Goal: Information Seeking & Learning: Check status

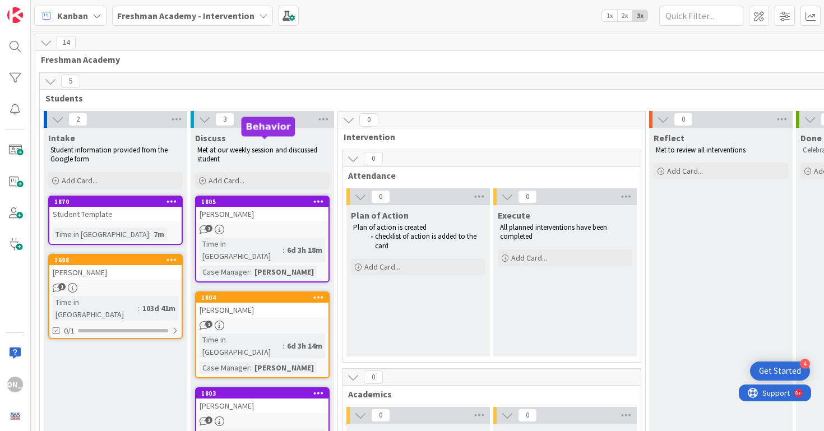
scroll to position [225, 0]
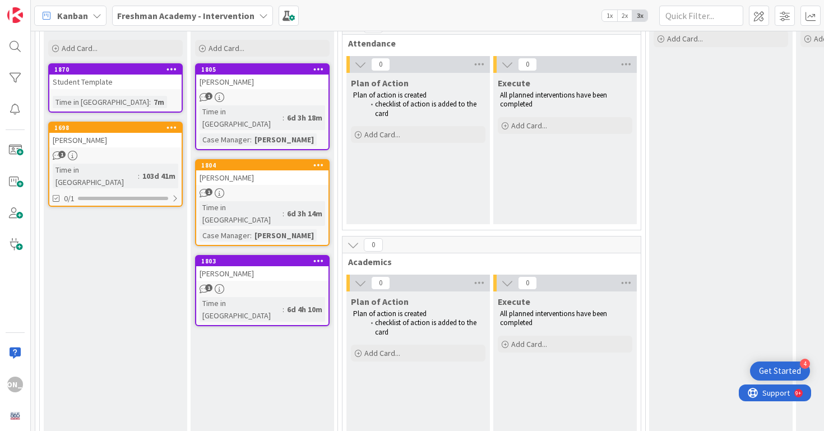
click at [141, 84] on div "Student Template" at bounding box center [115, 82] width 132 height 15
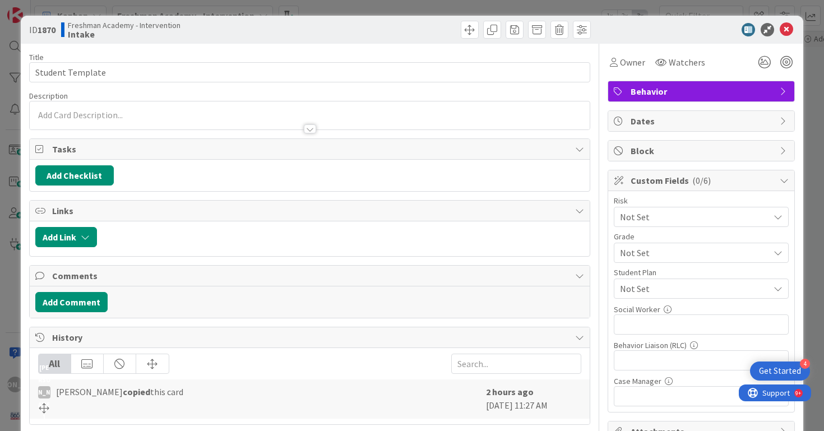
click at [743, 83] on div "Behavior" at bounding box center [701, 91] width 186 height 20
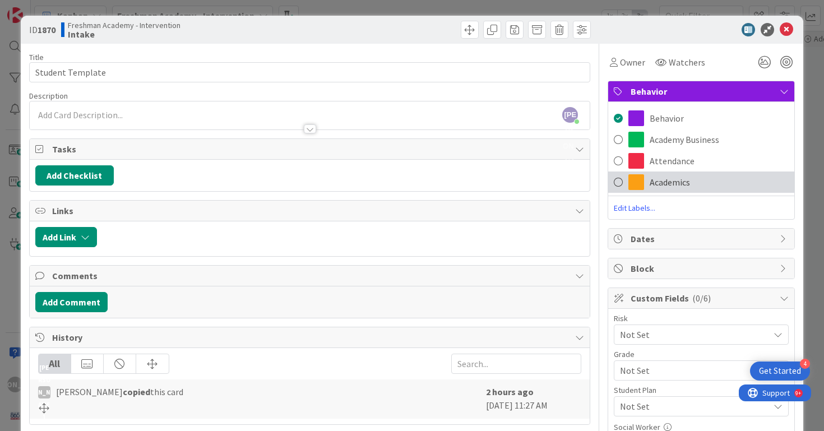
click at [699, 182] on div "Academics" at bounding box center [701, 181] width 186 height 21
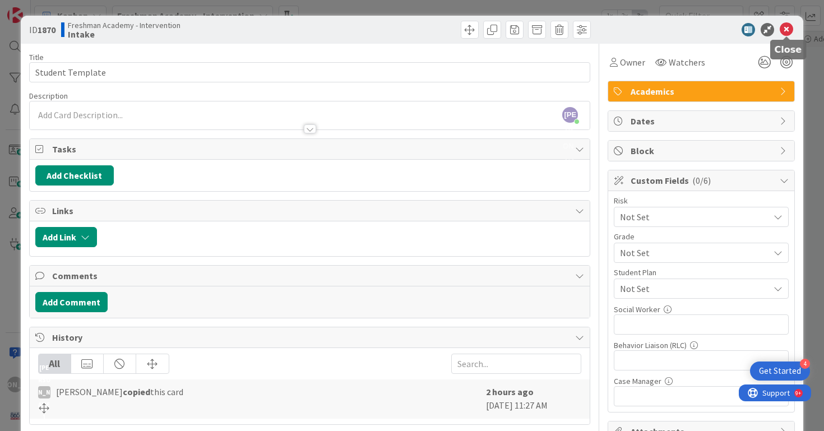
click at [784, 29] on icon at bounding box center [785, 29] width 13 height 13
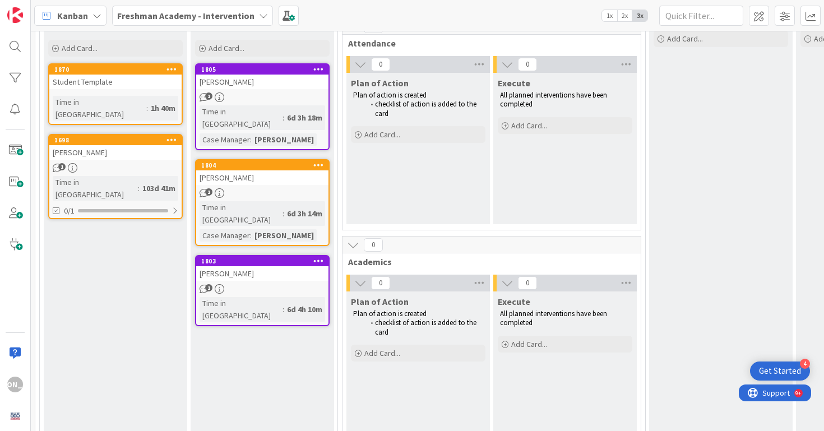
click at [174, 136] on icon at bounding box center [171, 140] width 11 height 8
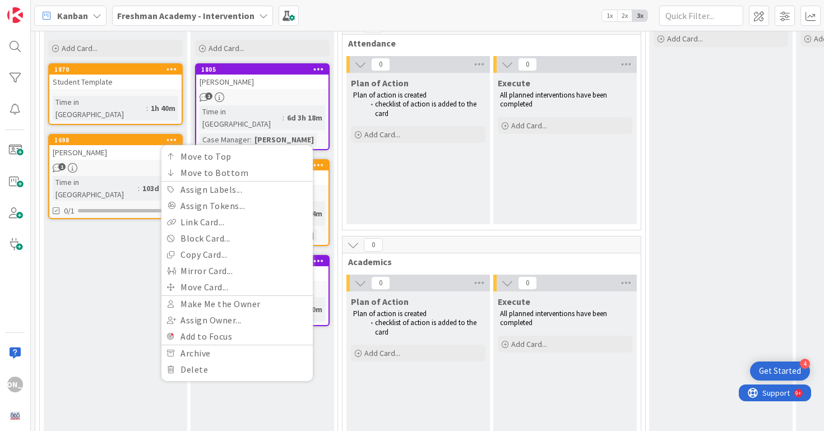
click at [141, 163] on div "1" at bounding box center [115, 168] width 132 height 10
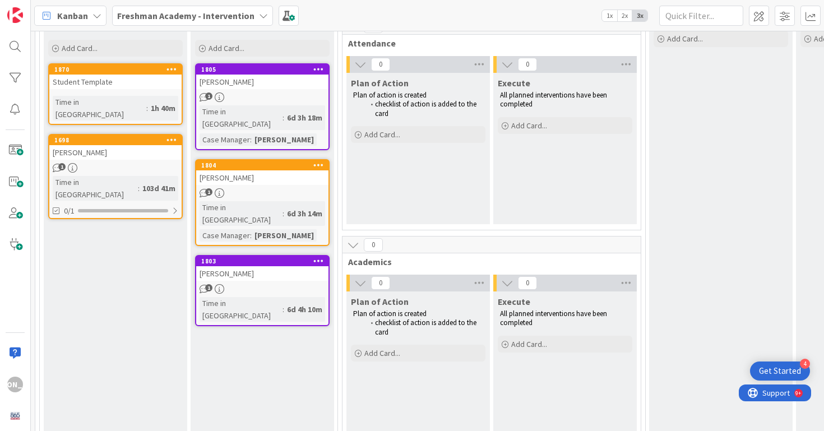
click at [130, 147] on div "[PERSON_NAME]" at bounding box center [115, 152] width 132 height 15
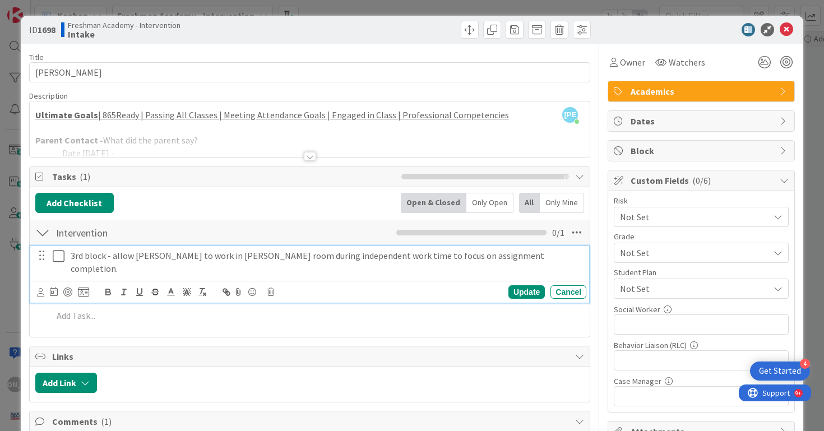
click at [341, 264] on div "3rd block - allow [PERSON_NAME] to work in [PERSON_NAME] room during independen…" at bounding box center [326, 262] width 520 height 32
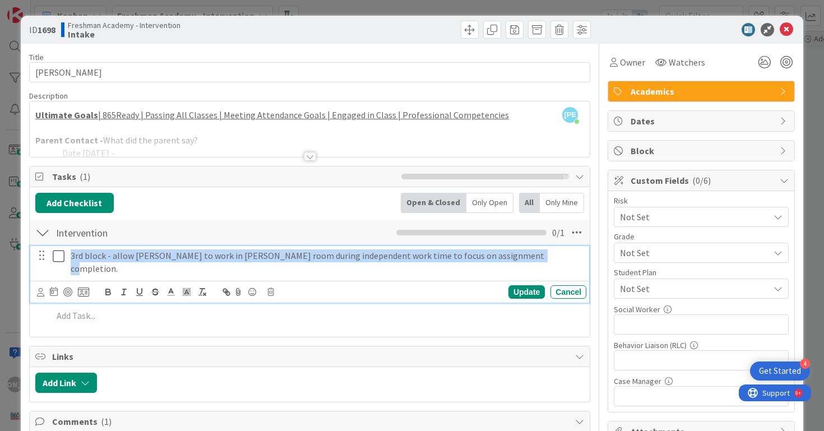
drag, startPoint x: 521, startPoint y: 255, endPoint x: 35, endPoint y: 250, distance: 485.3
click at [35, 250] on div "3rd block - allow [PERSON_NAME] to work in [PERSON_NAME] room during independen…" at bounding box center [311, 262] width 552 height 32
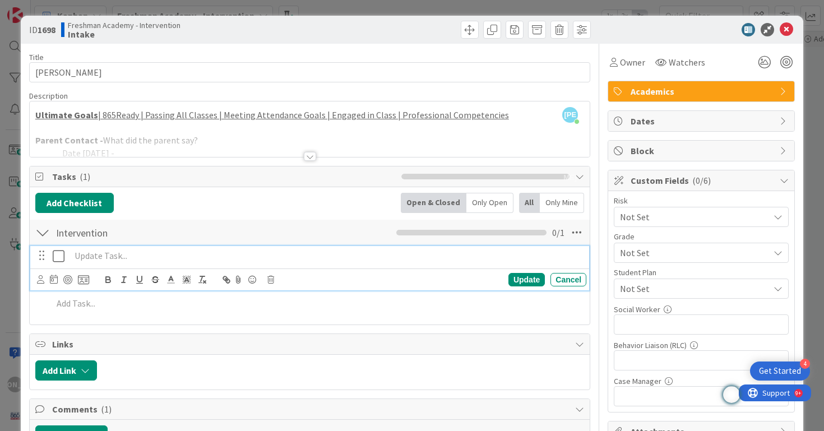
click at [316, 134] on div at bounding box center [310, 142] width 560 height 29
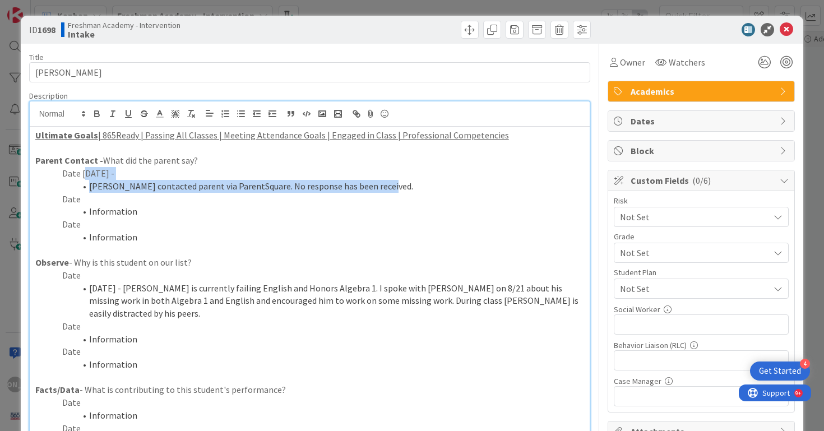
drag, startPoint x: 386, startPoint y: 184, endPoint x: 88, endPoint y: 172, distance: 297.8
click at [88, 172] on div "Ultimate Goals | 865Ready | Passing All Classes | Meeting Attendance Goals | En…" at bounding box center [310, 356] width 560 height 459
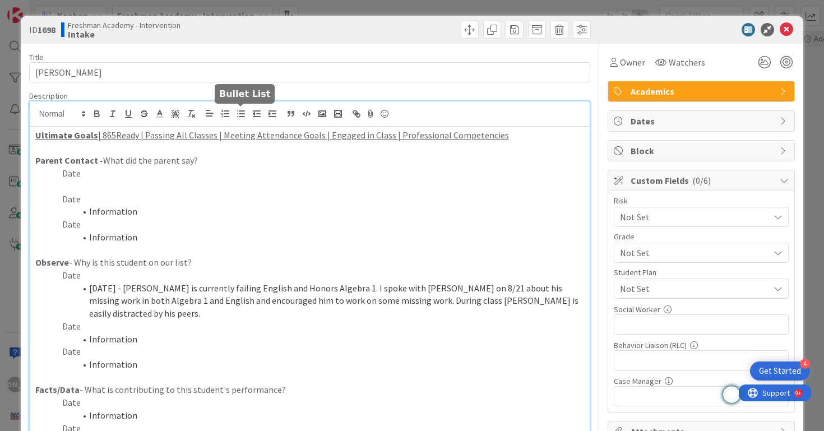
click at [241, 118] on icon "button" at bounding box center [241, 114] width 10 height 10
click at [101, 292] on li "[DATE] - [PERSON_NAME] is currently failing English and Honors Algebra 1. I spo…" at bounding box center [317, 301] width 536 height 38
click at [90, 289] on li "[DATE] - [PERSON_NAME] is currently failing English and Honors Algebra 1. I spo…" at bounding box center [317, 301] width 536 height 38
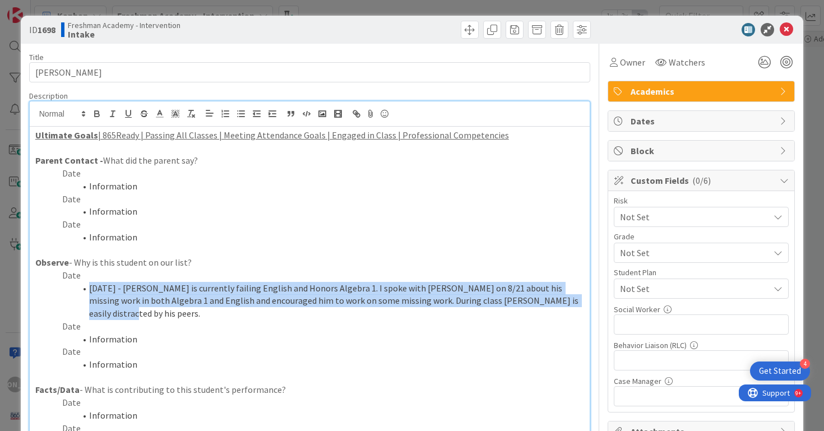
drag, startPoint x: 90, startPoint y: 289, endPoint x: 552, endPoint y: 299, distance: 462.4
click at [552, 299] on li "[DATE] - [PERSON_NAME] is currently failing English and Honors Algebra 1. I spo…" at bounding box center [317, 301] width 536 height 38
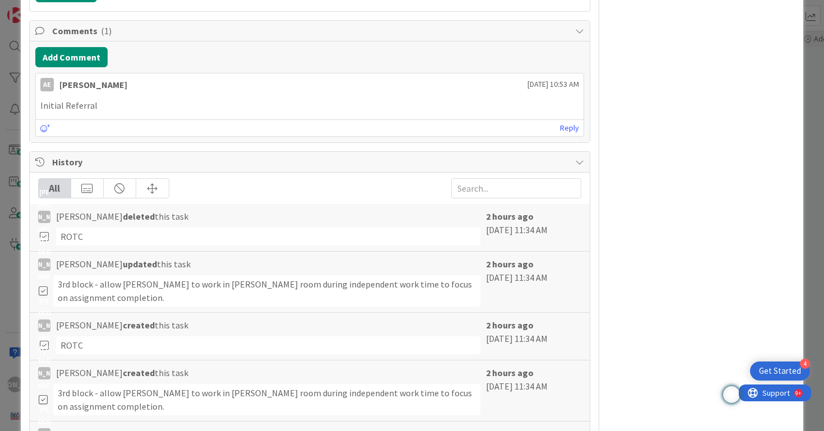
scroll to position [741, 0]
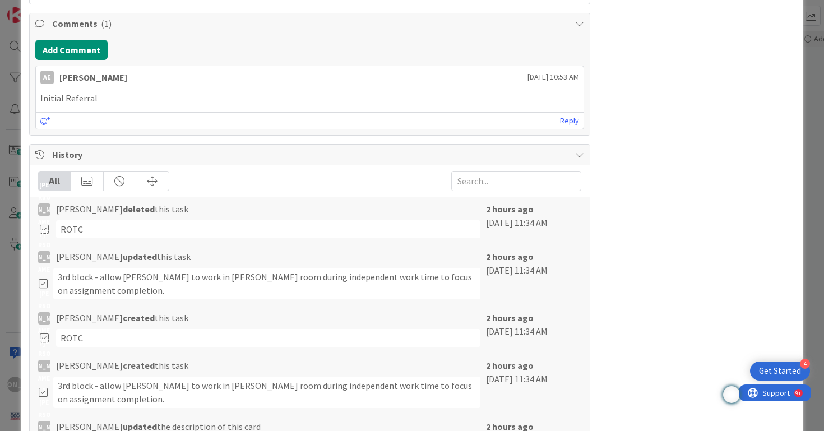
click at [44, 228] on icon at bounding box center [44, 229] width 12 height 10
click at [213, 226] on div "ROTC" at bounding box center [268, 229] width 425 height 18
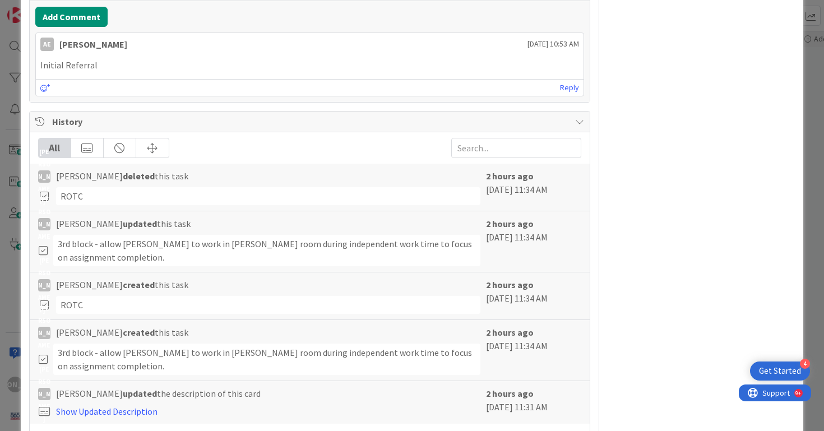
scroll to position [816, 0]
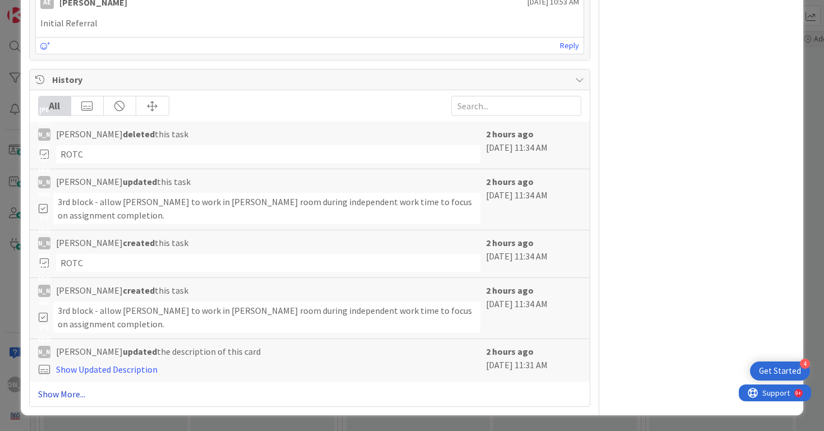
click at [66, 391] on link "Show More..." at bounding box center [310, 393] width 544 height 13
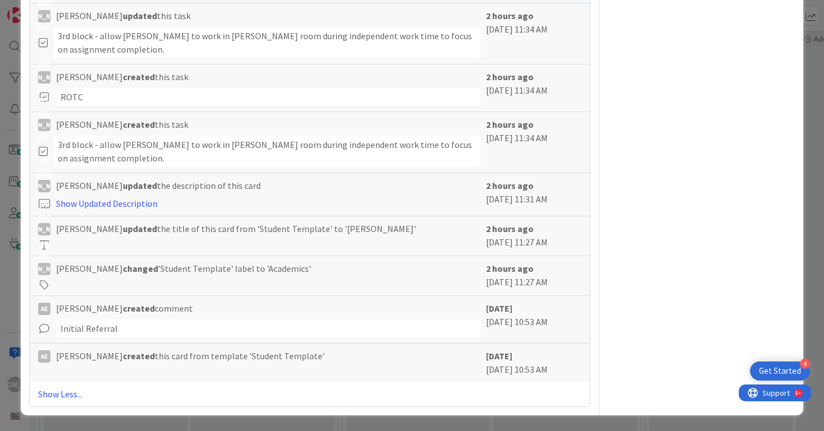
scroll to position [0, 0]
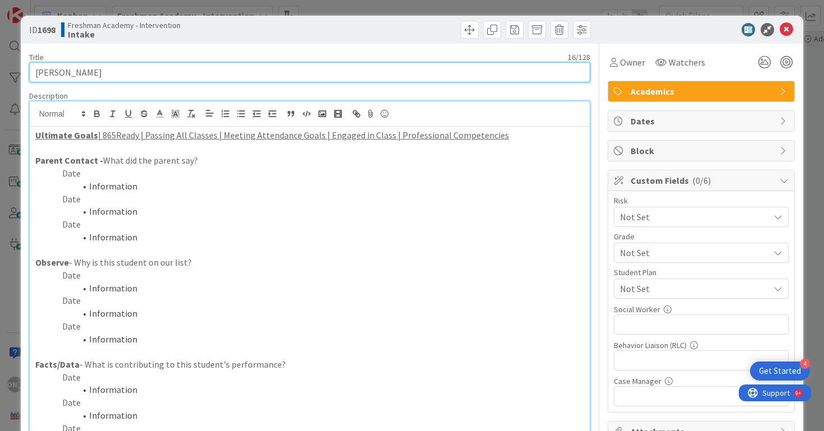
click at [112, 72] on input "[PERSON_NAME]" at bounding box center [309, 72] width 561 height 20
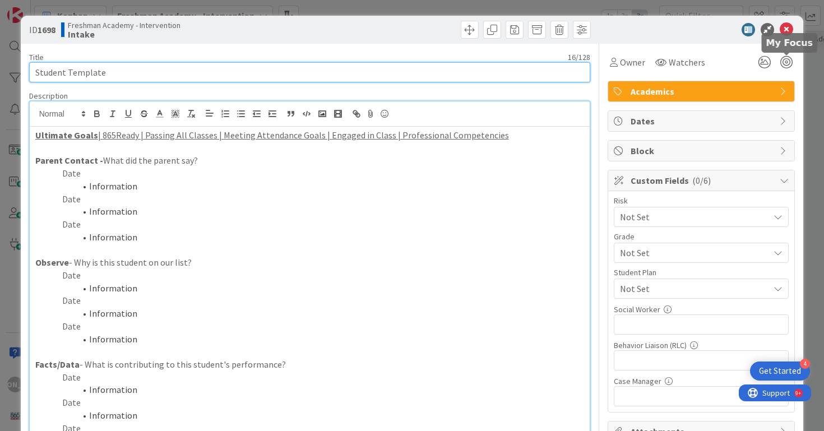
type input "Student Template"
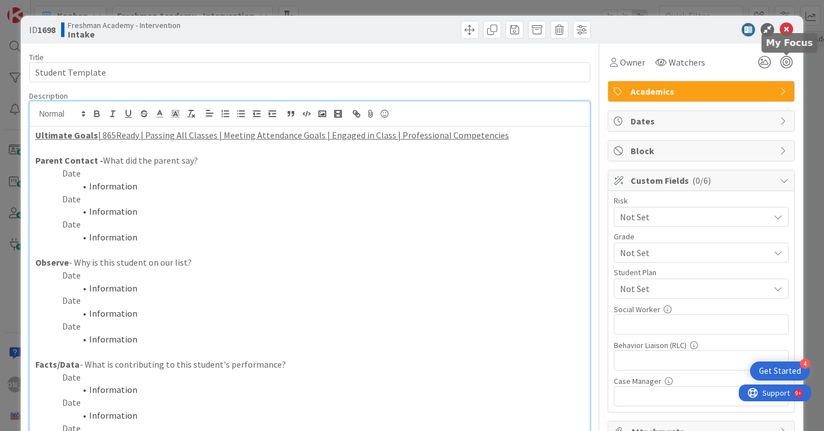
click at [780, 86] on div "Academics" at bounding box center [701, 91] width 186 height 20
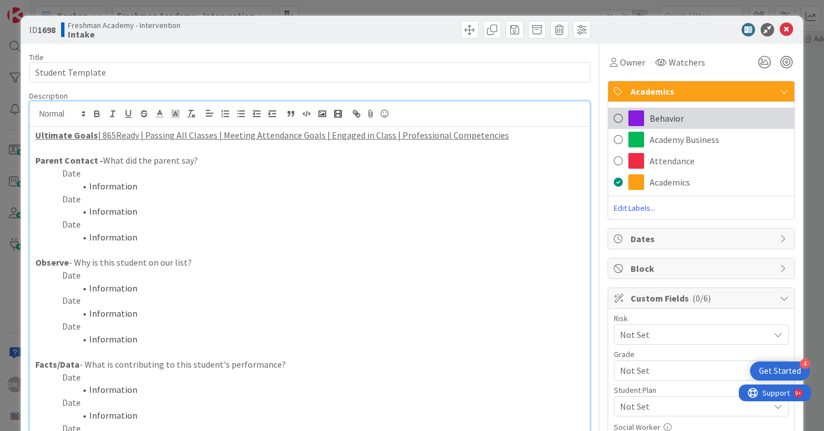
click at [742, 116] on div "Behavior" at bounding box center [701, 118] width 186 height 21
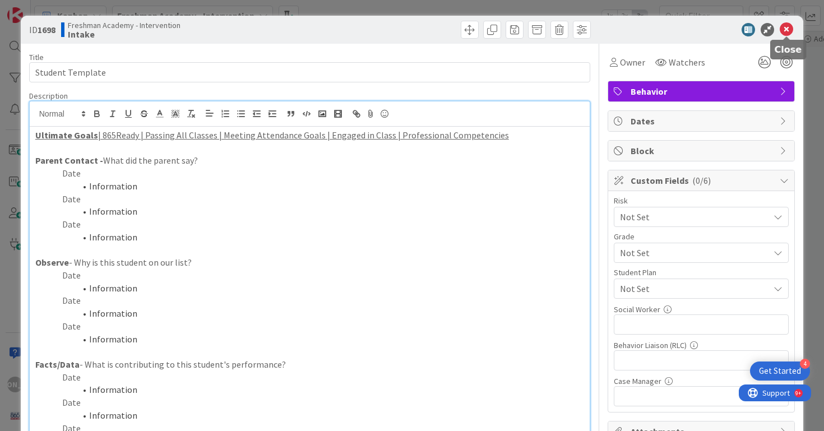
click at [792, 29] on icon at bounding box center [785, 29] width 13 height 13
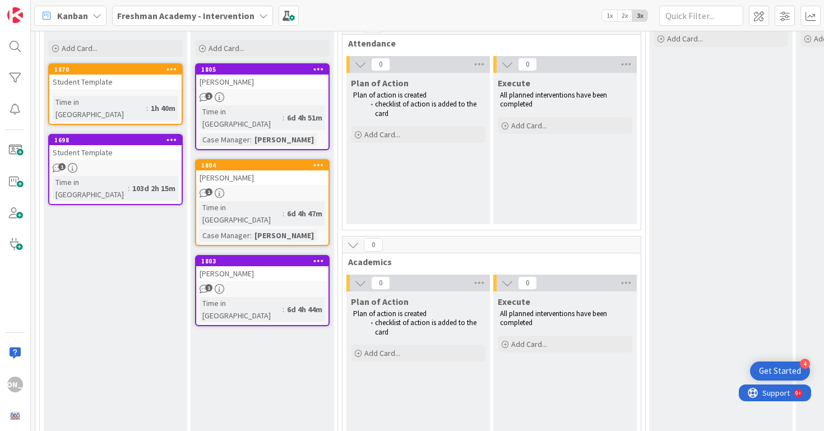
click at [81, 145] on div "Student Template" at bounding box center [115, 152] width 132 height 15
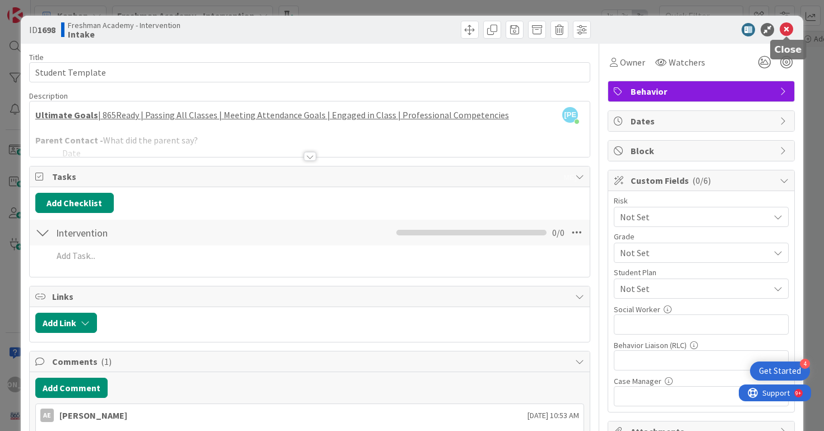
click at [784, 30] on icon at bounding box center [785, 29] width 13 height 13
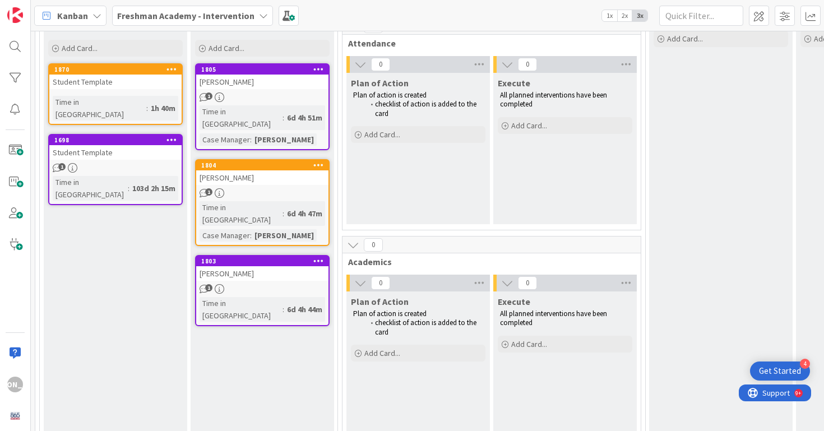
click at [136, 83] on div "Student Template" at bounding box center [115, 82] width 132 height 15
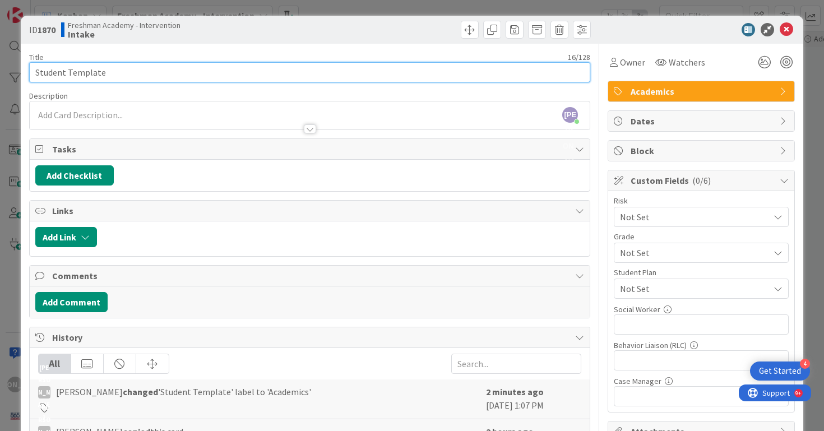
click at [165, 76] on input "Student Template" at bounding box center [309, 72] width 561 height 20
type input "[PERSON_NAME]"
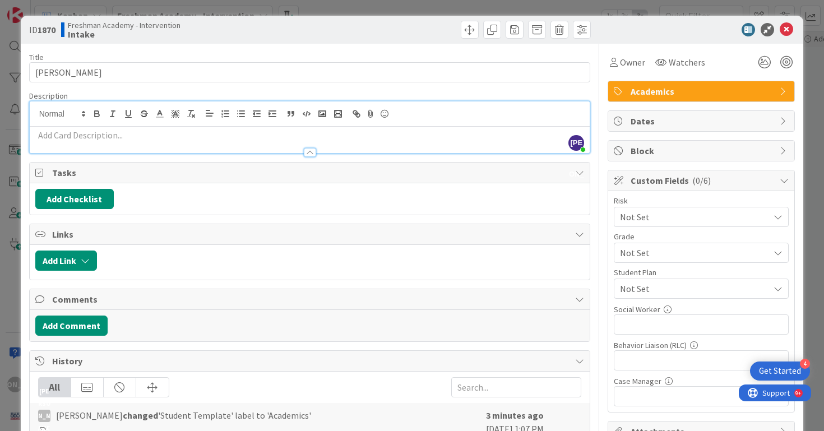
click at [382, 138] on p at bounding box center [309, 135] width 549 height 13
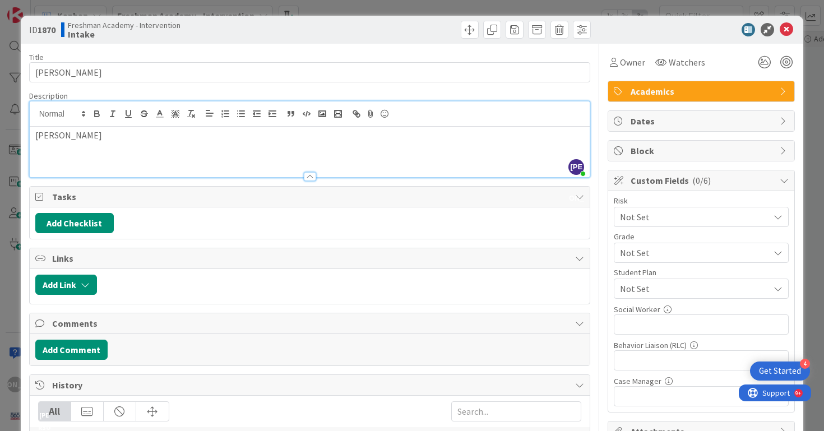
click at [199, 134] on p "[PERSON_NAME]" at bounding box center [309, 135] width 549 height 13
drag, startPoint x: 379, startPoint y: 136, endPoint x: 7, endPoint y: 133, distance: 372.1
click at [7, 133] on div "ID 1870 Freshman Academy - Intervention Intake Title 16 / 128 [PERSON_NAME] Des…" at bounding box center [412, 215] width 824 height 431
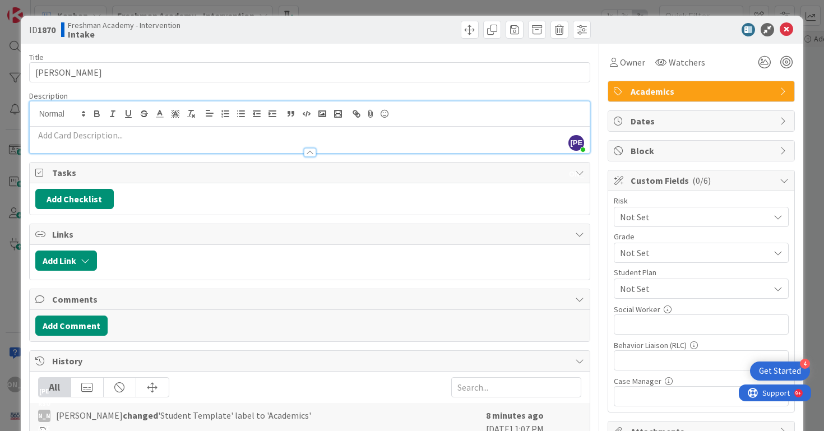
click at [778, 35] on div at bounding box center [695, 29] width 198 height 13
click at [790, 32] on icon at bounding box center [785, 29] width 13 height 13
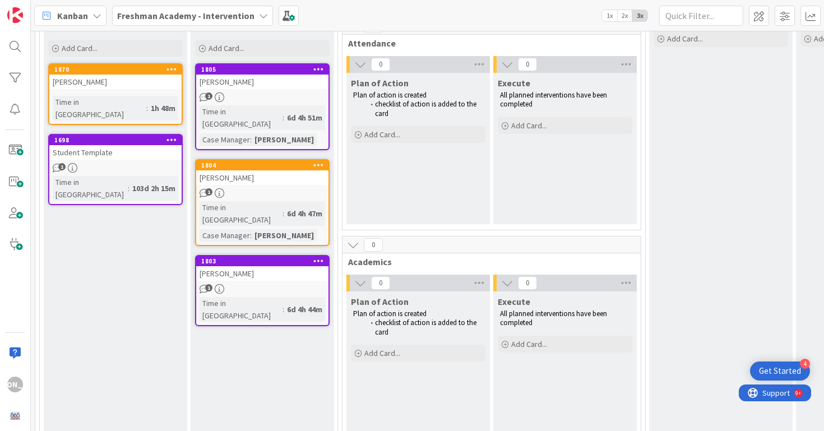
click at [166, 66] on icon at bounding box center [171, 69] width 11 height 8
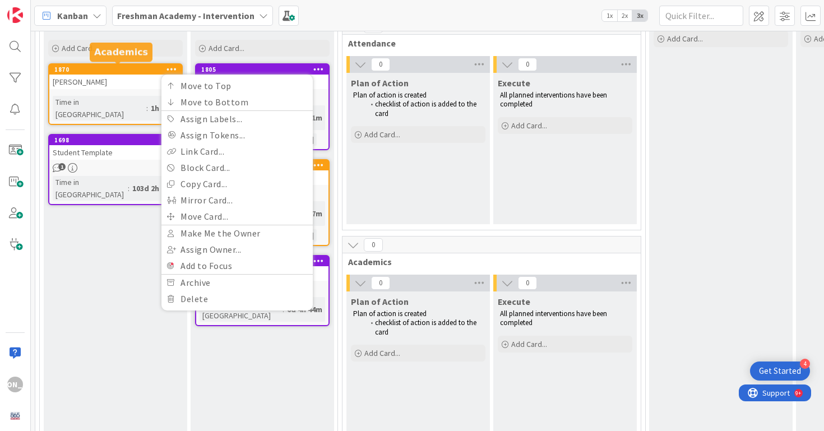
click at [119, 87] on div "[PERSON_NAME]" at bounding box center [115, 82] width 132 height 15
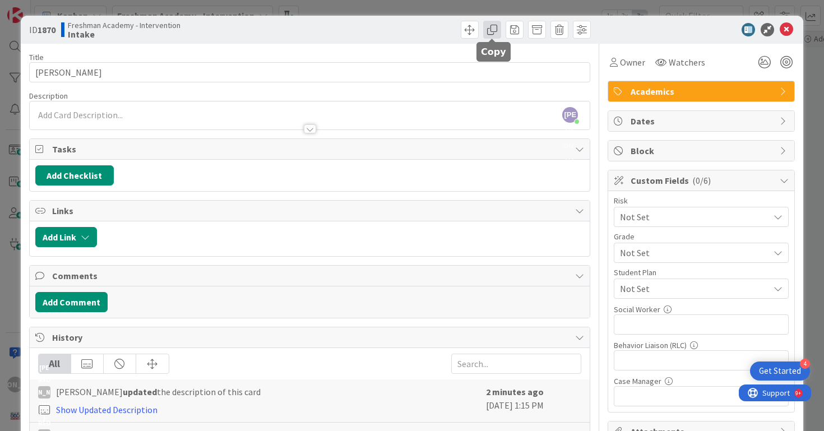
click at [497, 32] on span at bounding box center [492, 30] width 18 height 18
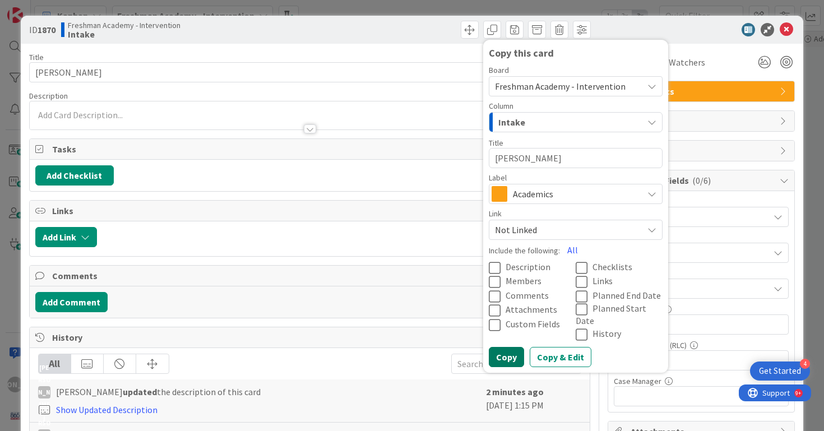
click at [506, 347] on button "Copy" at bounding box center [506, 357] width 35 height 20
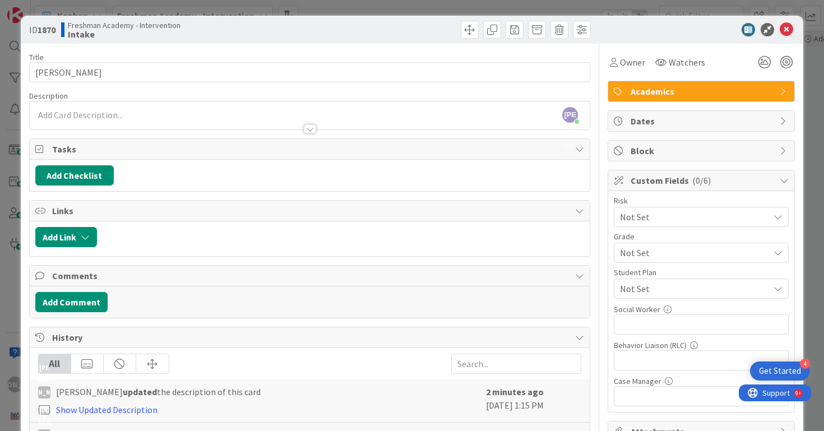
type textarea "x"
click at [783, 31] on icon at bounding box center [785, 29] width 13 height 13
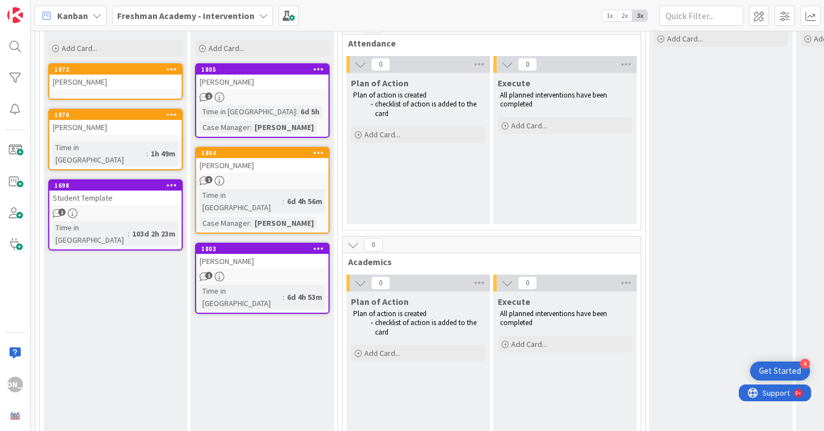
click at [72, 132] on div "[PERSON_NAME]" at bounding box center [115, 127] width 132 height 15
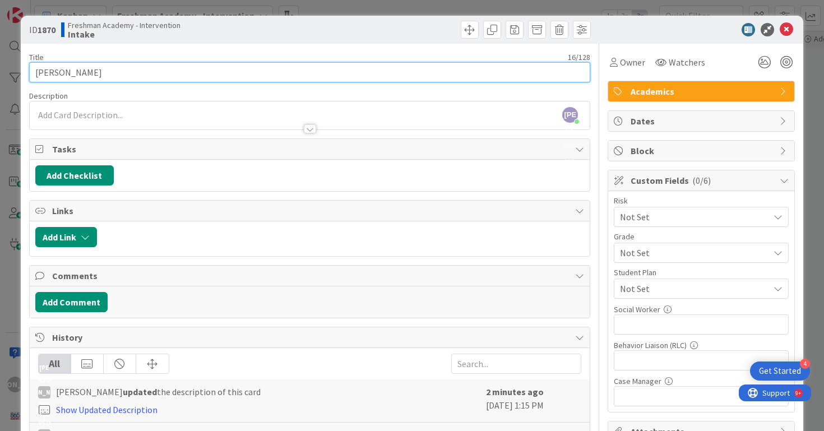
click at [262, 72] on input "[PERSON_NAME]" at bounding box center [309, 72] width 561 height 20
type input "[PERSON_NAME]"
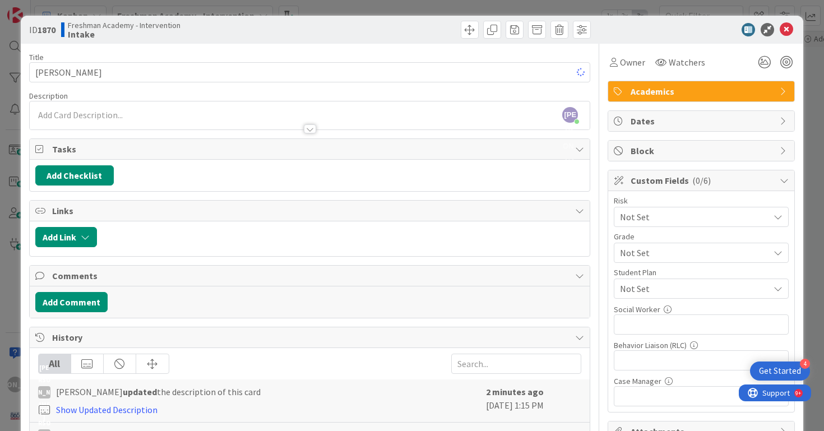
click at [219, 112] on div "[PERSON_NAME] just joined" at bounding box center [310, 115] width 560 height 28
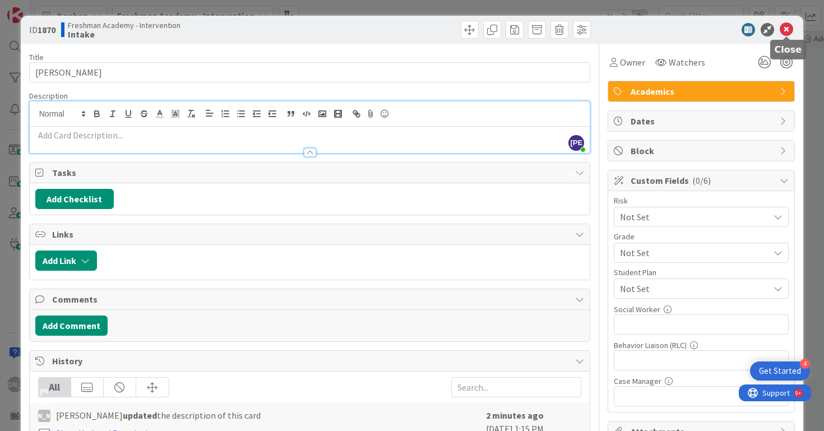
click at [789, 30] on icon at bounding box center [785, 29] width 13 height 13
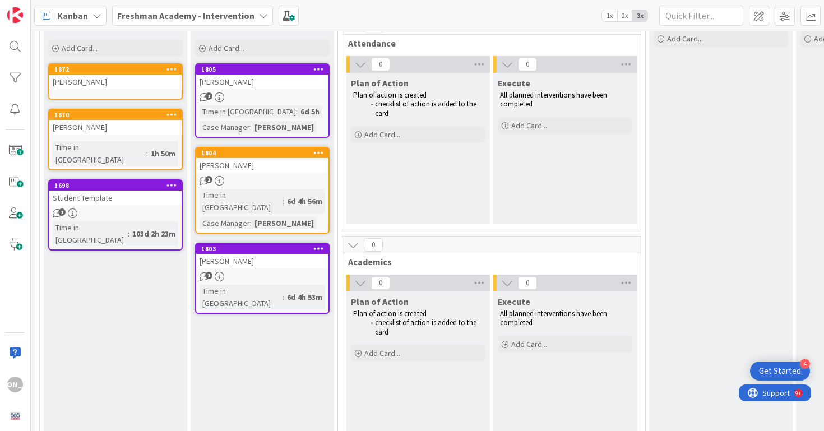
click at [172, 112] on icon at bounding box center [171, 114] width 11 height 8
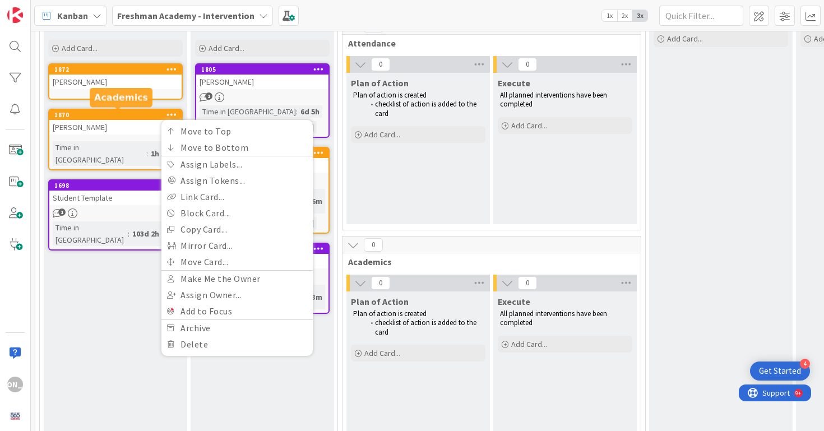
click at [147, 114] on div "1870" at bounding box center [117, 115] width 127 height 8
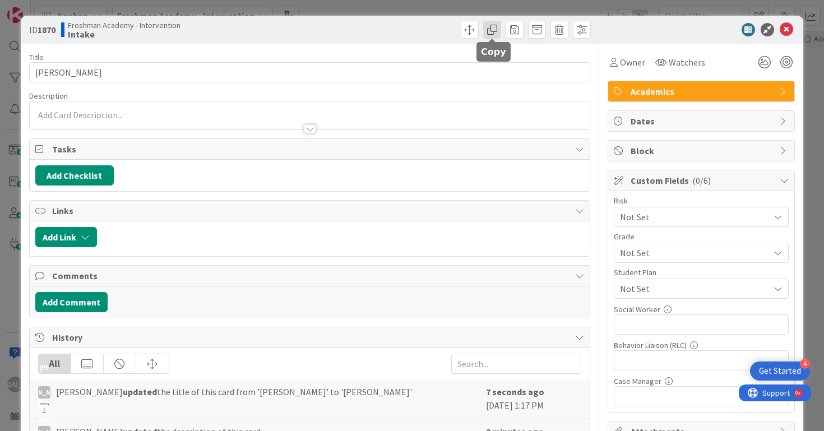
click at [489, 26] on span at bounding box center [492, 30] width 18 height 18
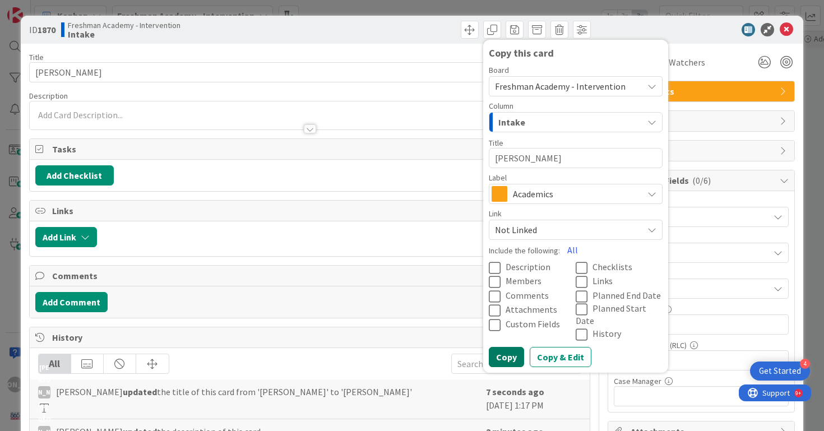
click at [495, 347] on button "Copy" at bounding box center [506, 357] width 35 height 20
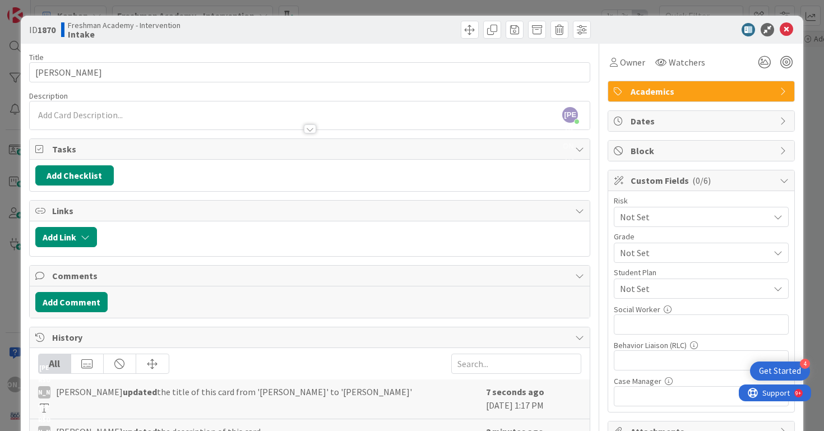
type textarea "x"
click at [790, 23] on icon at bounding box center [785, 29] width 13 height 13
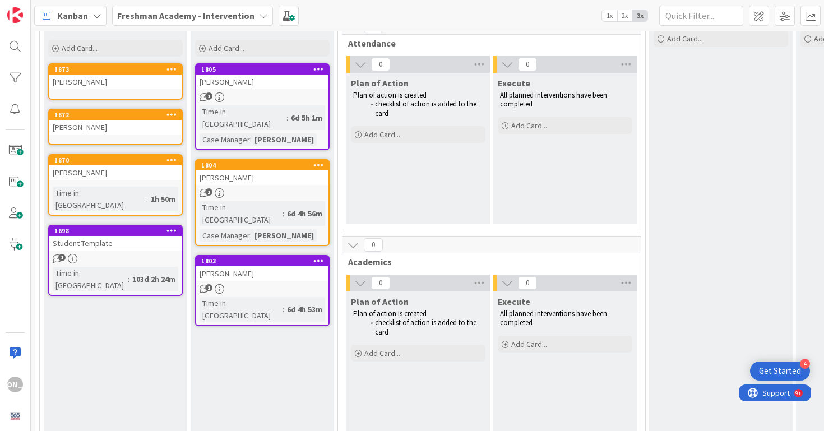
click at [97, 77] on div "[PERSON_NAME]" at bounding box center [115, 82] width 132 height 15
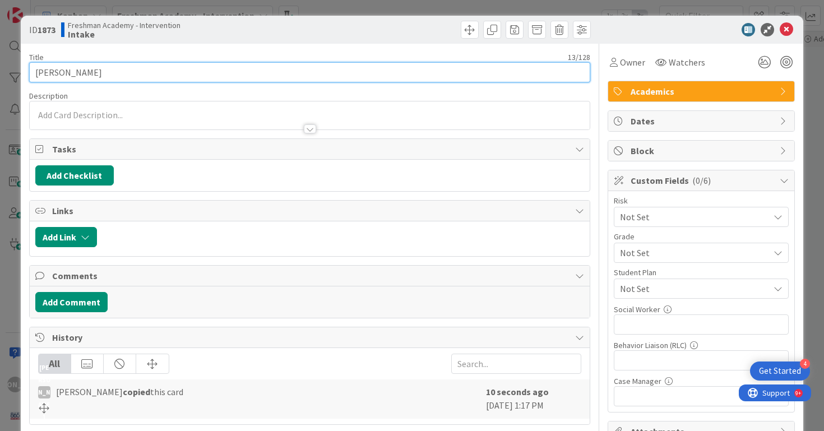
click at [90, 75] on input "[PERSON_NAME]" at bounding box center [309, 72] width 561 height 20
type input "j"
type input "[PERSON_NAME]"
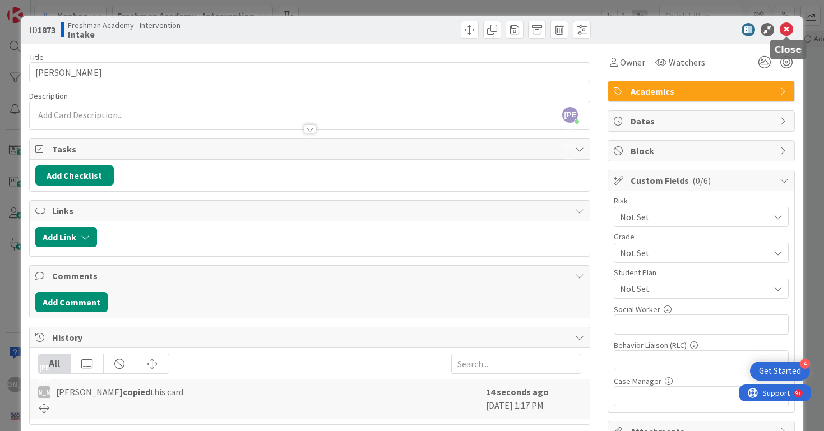
click at [781, 30] on icon at bounding box center [785, 29] width 13 height 13
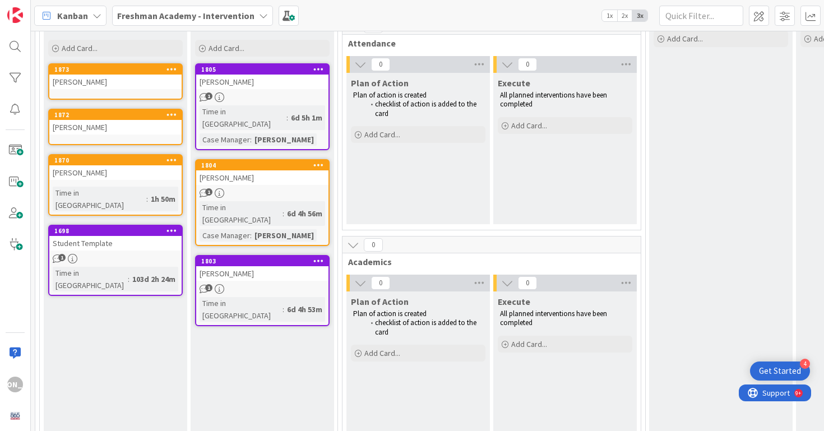
click at [128, 168] on div "[PERSON_NAME]" at bounding box center [115, 172] width 132 height 15
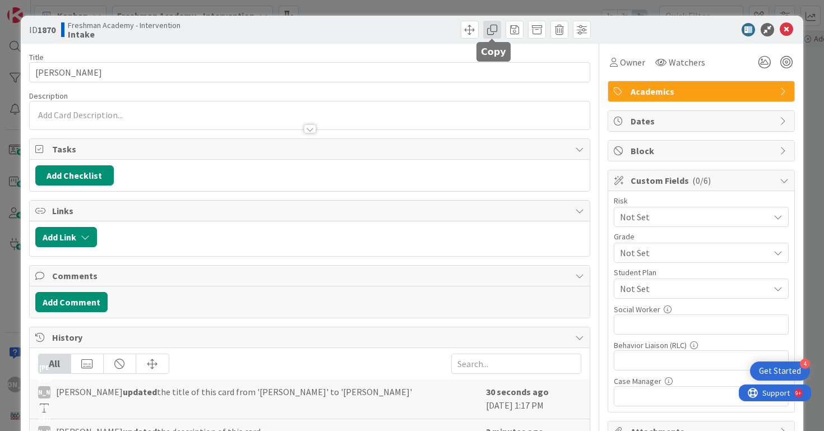
click at [498, 24] on span at bounding box center [492, 30] width 18 height 18
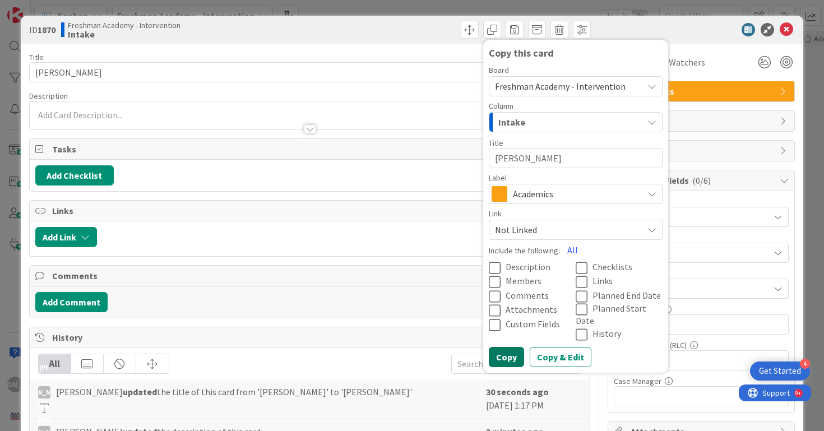
click at [499, 347] on button "Copy" at bounding box center [506, 357] width 35 height 20
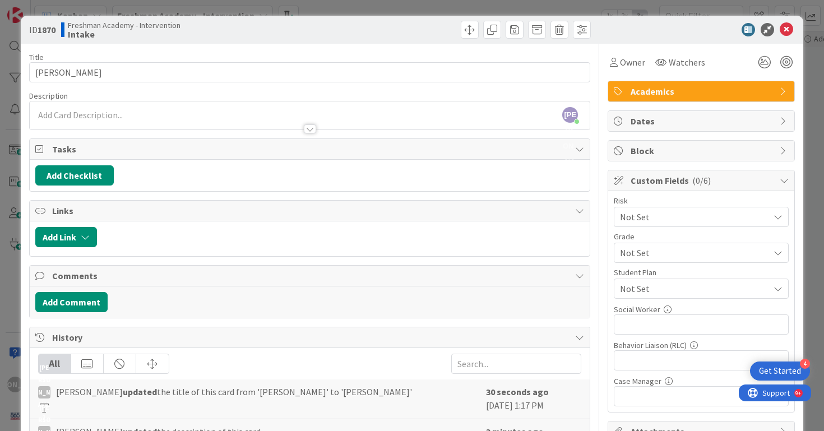
type textarea "x"
click at [788, 22] on div "ID 1870 Freshman Academy - Intervention Intake Copy this card Board Freshman Ac…" at bounding box center [412, 30] width 783 height 28
click at [788, 27] on icon at bounding box center [785, 29] width 13 height 13
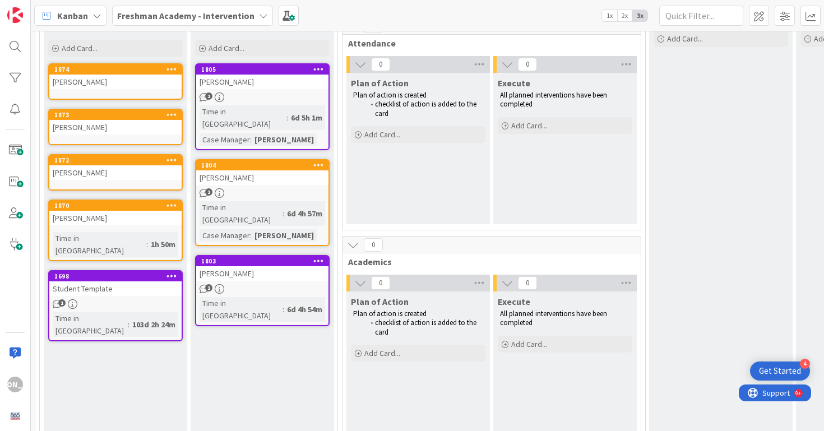
click at [150, 212] on div "[PERSON_NAME]" at bounding box center [115, 218] width 132 height 15
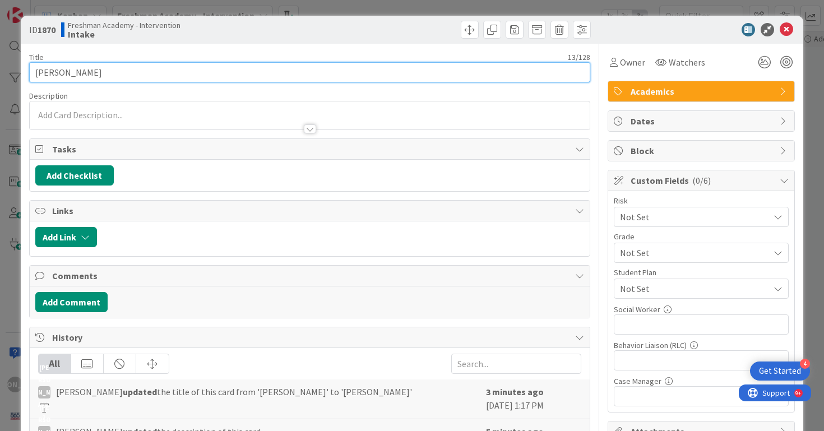
click at [217, 76] on input "[PERSON_NAME]" at bounding box center [309, 72] width 561 height 20
type input "[PERSON_NAME]"
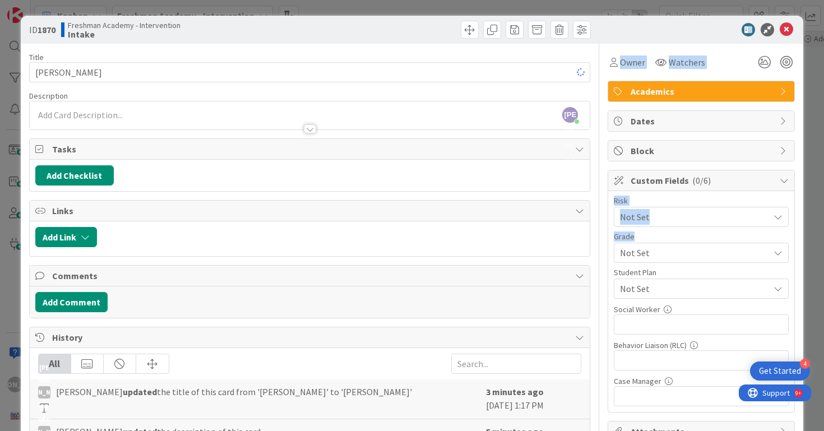
drag, startPoint x: 737, startPoint y: 235, endPoint x: 774, endPoint y: 290, distance: 66.2
click at [774, 290] on div "Title 18 / 128 [PERSON_NAME] Description [PERSON_NAME] just joined Owner Watche…" at bounding box center [412, 327] width 766 height 566
drag, startPoint x: 774, startPoint y: 290, endPoint x: 779, endPoint y: 297, distance: 8.4
click at [777, 294] on div "Not Set" at bounding box center [701, 288] width 175 height 20
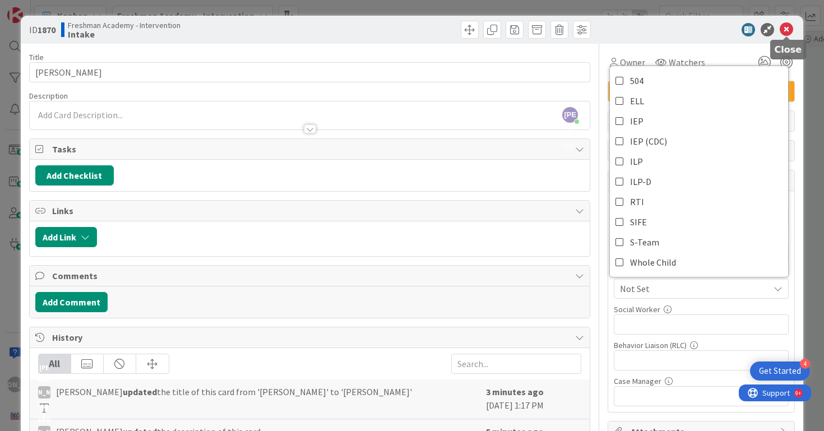
click at [790, 22] on div "ID 1870 Freshman Academy - Intervention Intake" at bounding box center [412, 30] width 783 height 28
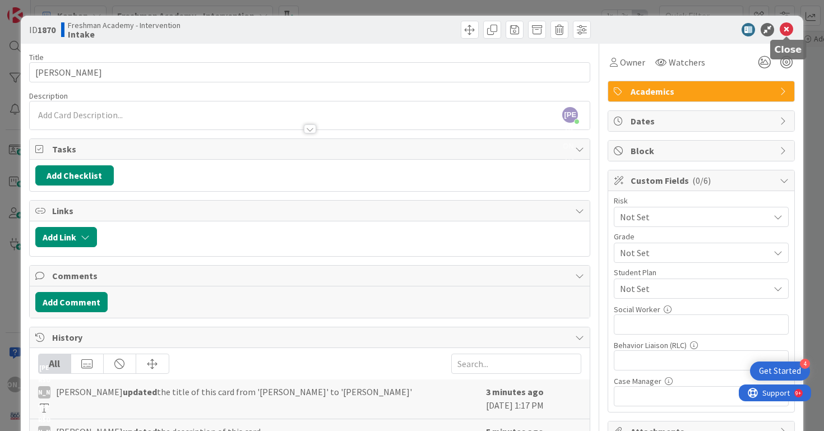
click at [786, 27] on icon at bounding box center [785, 29] width 13 height 13
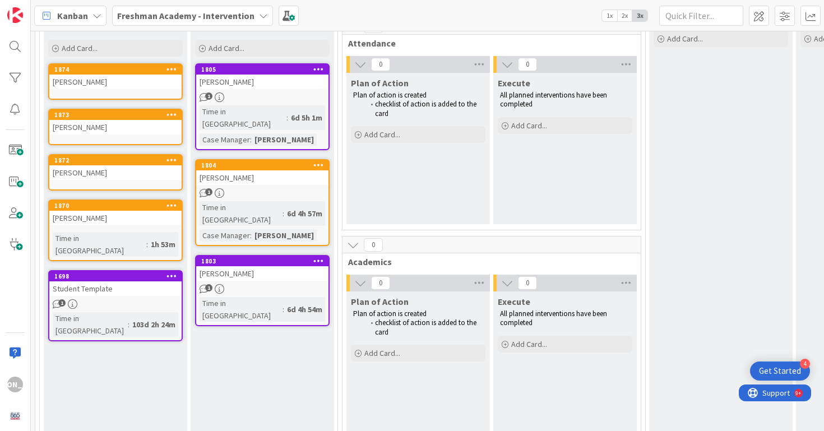
click at [162, 210] on div "1870 Move to Top Move to Bottom Assign Labels... Assign Tokens... Link Card... …" at bounding box center [115, 206] width 132 height 10
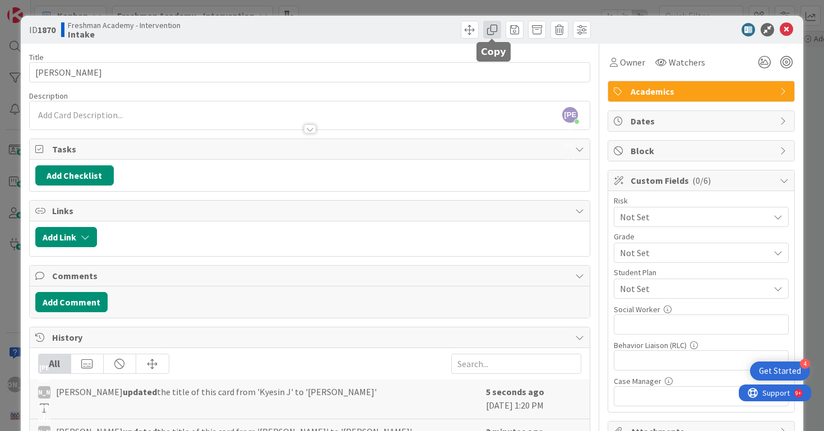
click at [489, 30] on span at bounding box center [492, 30] width 18 height 18
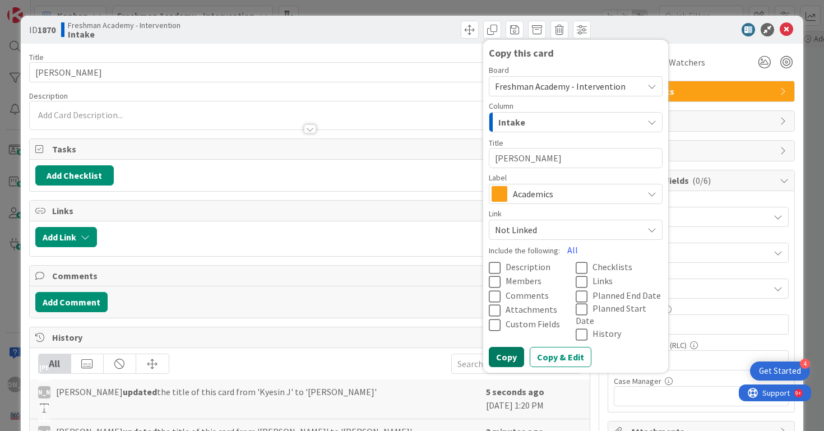
click at [494, 347] on button "Copy" at bounding box center [506, 357] width 35 height 20
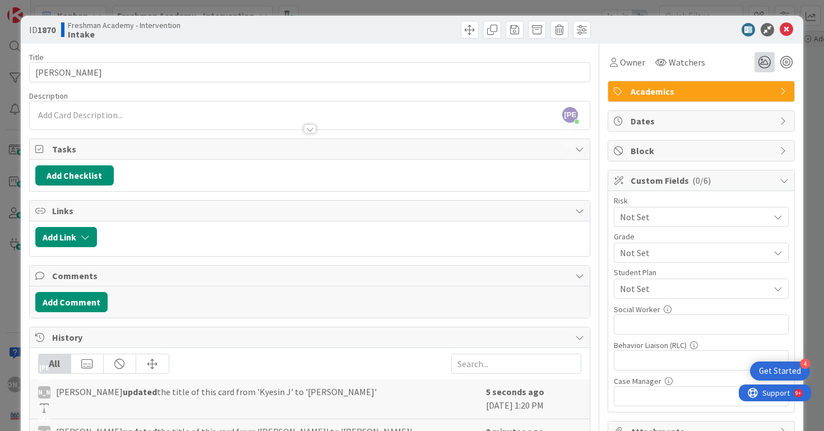
type textarea "x"
click at [784, 26] on icon at bounding box center [785, 29] width 13 height 13
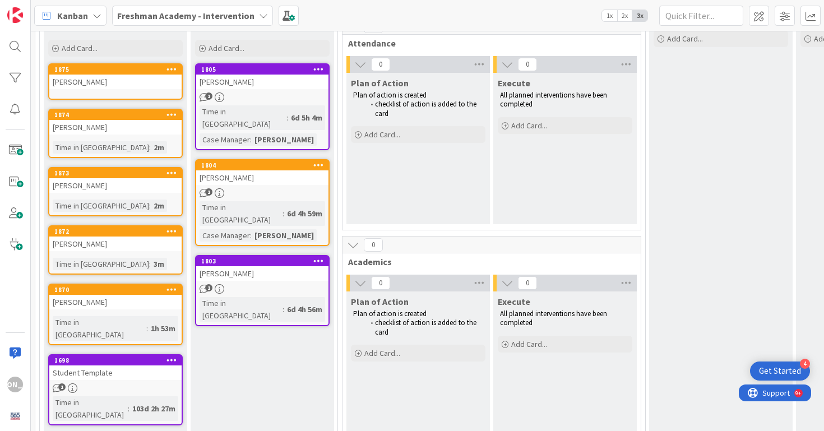
click at [105, 300] on div "[PERSON_NAME]" at bounding box center [115, 302] width 132 height 15
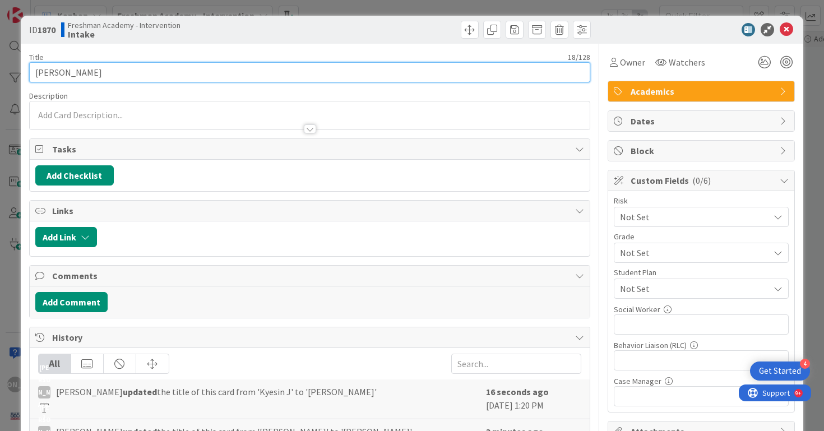
click at [266, 71] on input "[PERSON_NAME]" at bounding box center [309, 72] width 561 height 20
type input "[PERSON_NAME]"
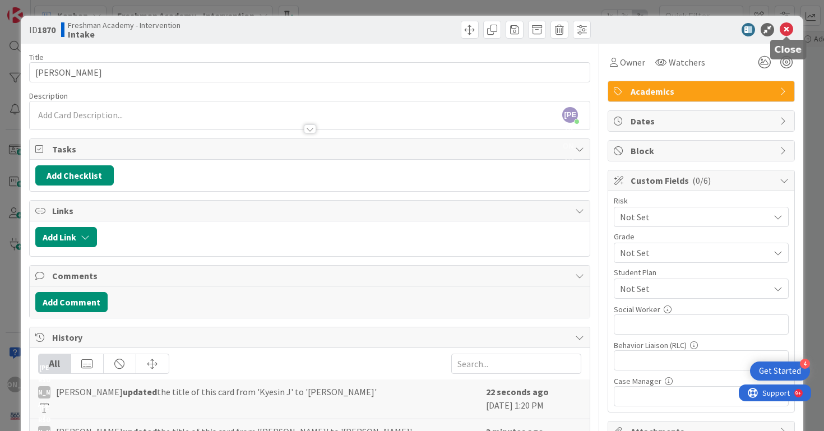
click at [786, 29] on icon at bounding box center [785, 29] width 13 height 13
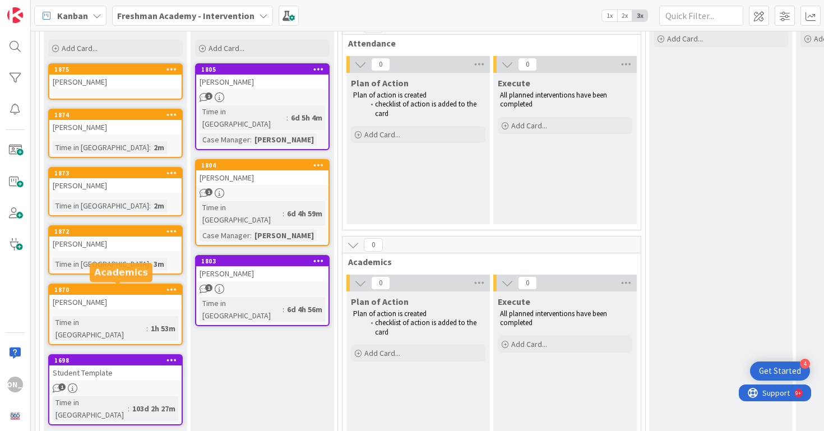
click at [147, 296] on div "[PERSON_NAME]" at bounding box center [115, 302] width 132 height 15
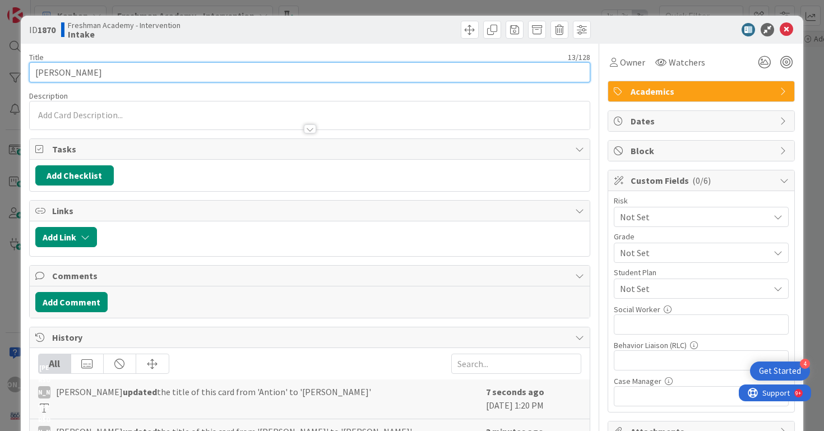
click at [207, 75] on input "[PERSON_NAME]" at bounding box center [309, 72] width 561 height 20
type input "[PERSON_NAME]"
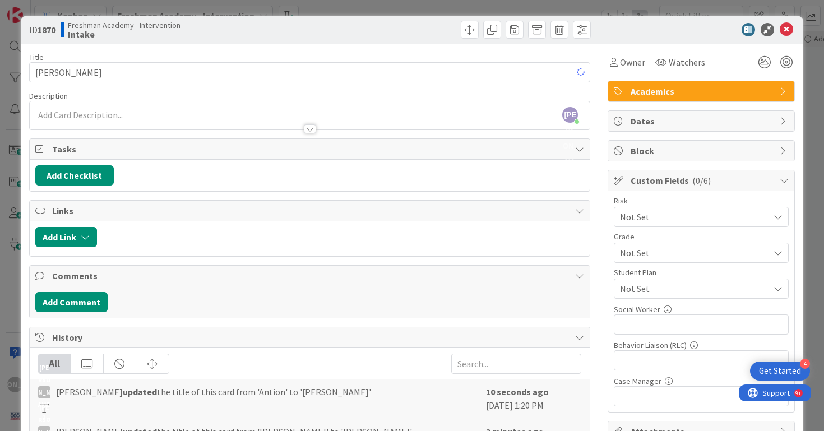
click at [407, 149] on div "Title 14 / 128 [PERSON_NAME] Description [PERSON_NAME] just joined Owner Watche…" at bounding box center [309, 327] width 561 height 566
click at [612, 131] on div "Title 14 / 128 [PERSON_NAME] Description [PERSON_NAME] just joined Owner Watche…" at bounding box center [412, 327] width 766 height 566
click at [786, 34] on icon at bounding box center [785, 29] width 13 height 13
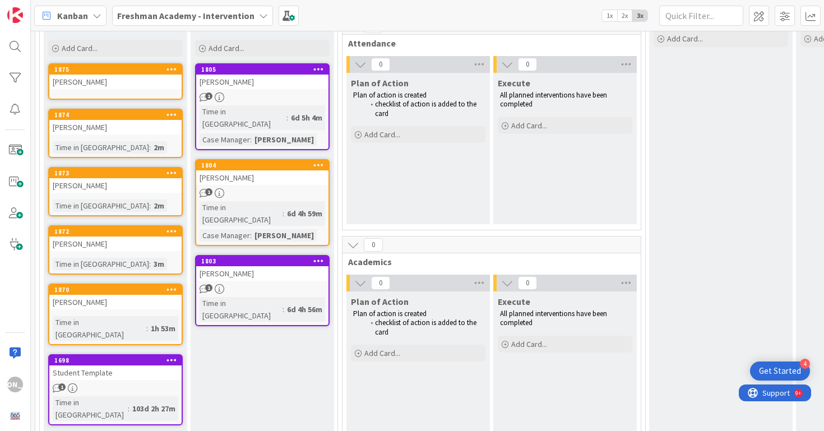
click at [88, 297] on div "[PERSON_NAME]" at bounding box center [115, 302] width 132 height 15
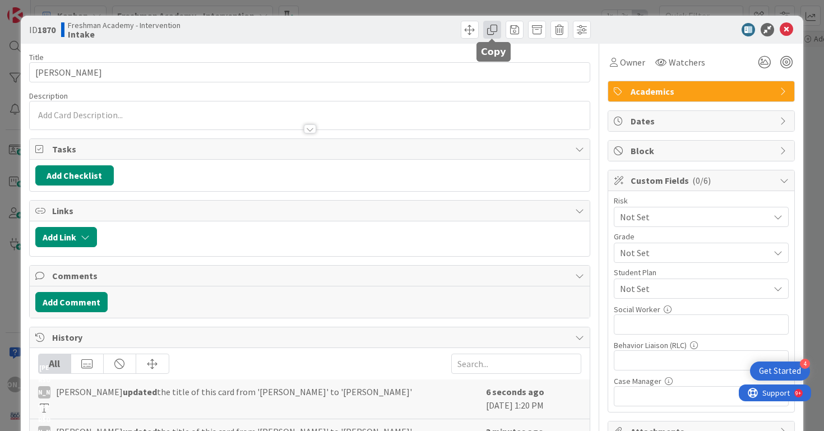
click at [494, 28] on span at bounding box center [492, 30] width 18 height 18
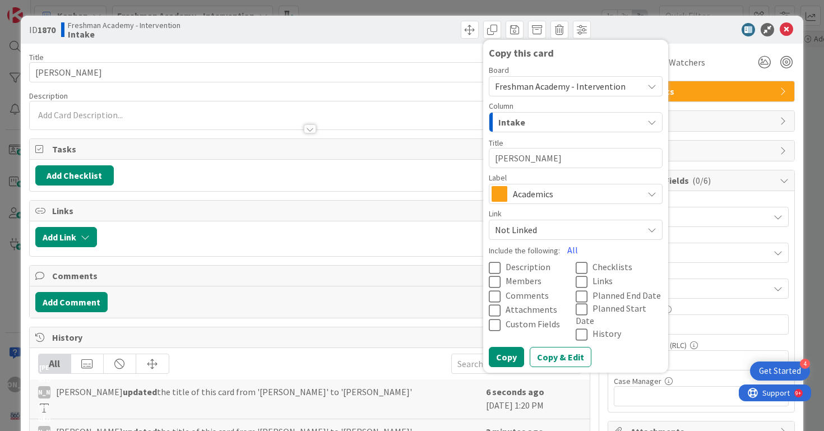
click at [581, 159] on textarea "[PERSON_NAME]" at bounding box center [576, 158] width 174 height 20
type textarea "x"
type textarea "J"
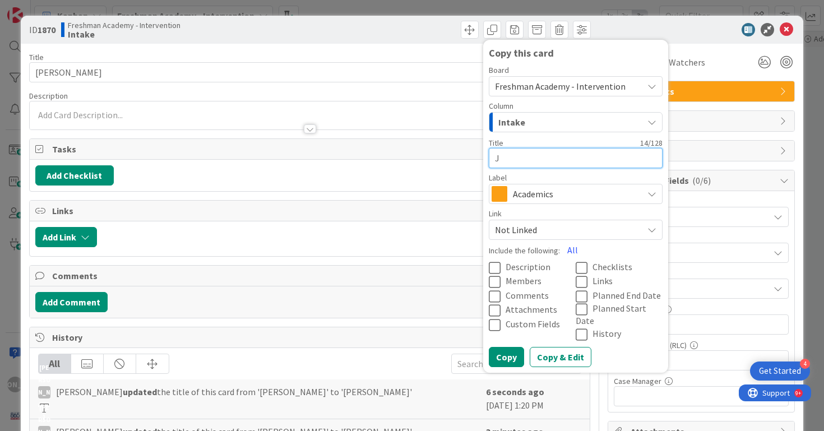
type textarea "x"
type textarea "Jo"
type textarea "x"
type textarea "[PERSON_NAME]"
type textarea "x"
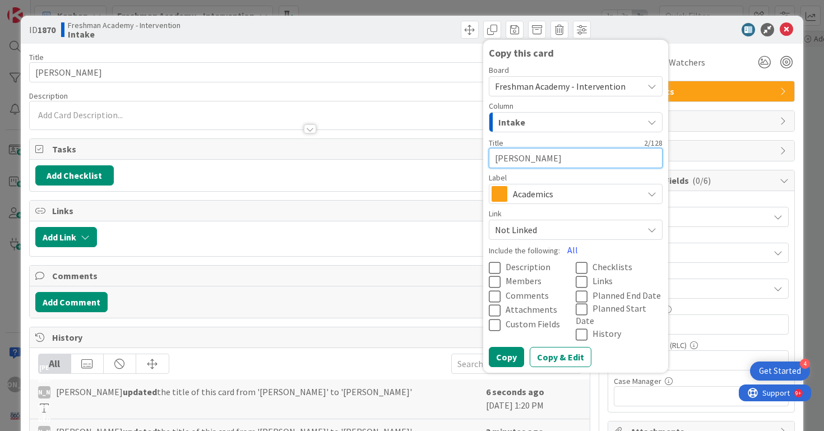
type textarea "[PERSON_NAME]"
type textarea "x"
type textarea "[PERSON_NAME]"
type textarea "x"
type textarea "[PERSON_NAME]"
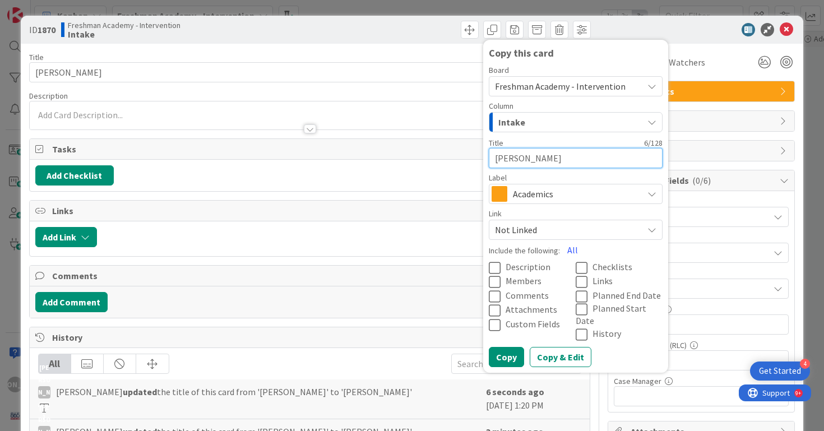
type textarea "x"
type textarea "[PERSON_NAME]"
type textarea "x"
type textarea "[PERSON_NAME]"
type textarea "x"
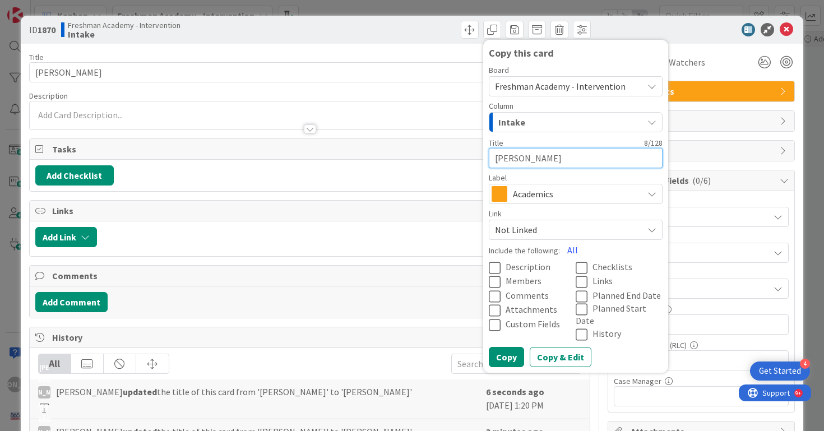
type textarea "[PERSON_NAME]"
type textarea "x"
type textarea "[PERSON_NAME]"
type textarea "x"
type textarea "[PERSON_NAME]"
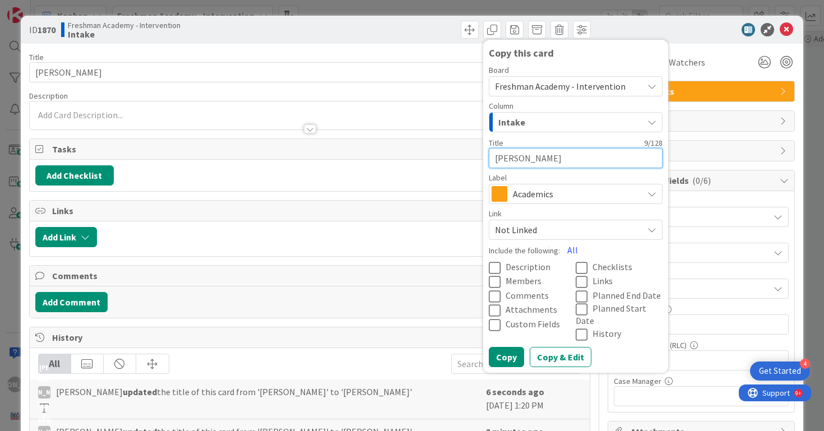
type textarea "x"
type textarea "[PERSON_NAME]"
type textarea "x"
type textarea "[PERSON_NAME]"
click at [499, 348] on button "Copy" at bounding box center [506, 357] width 35 height 20
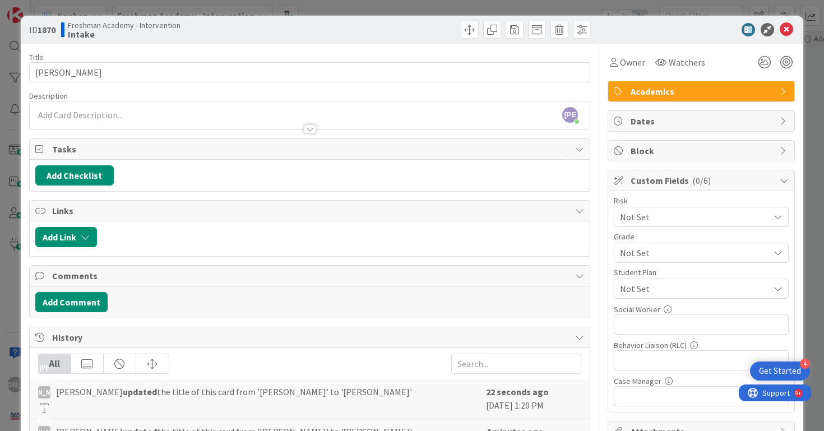
click at [785, 32] on icon at bounding box center [785, 29] width 13 height 13
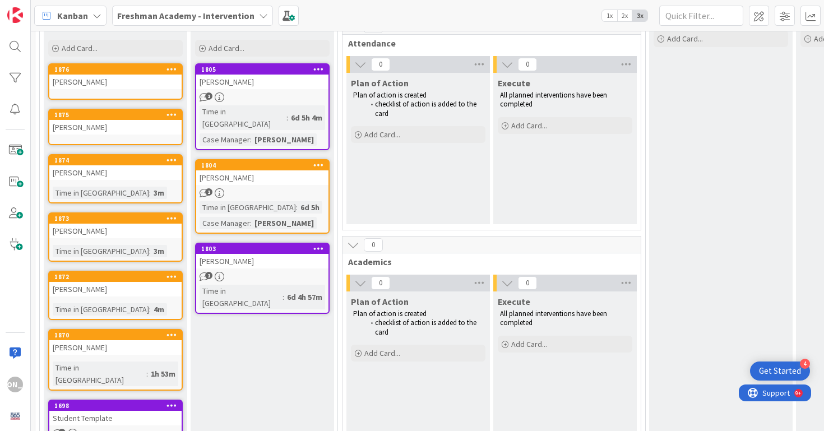
click at [128, 346] on div "[PERSON_NAME]" at bounding box center [115, 347] width 132 height 15
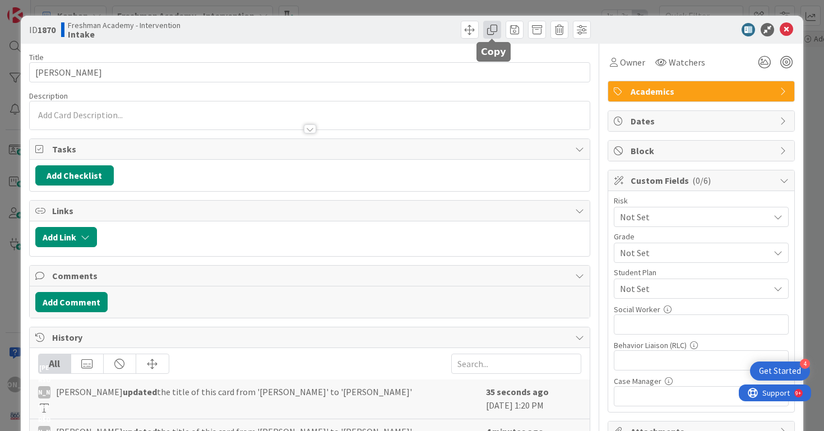
click at [492, 27] on span at bounding box center [492, 30] width 18 height 18
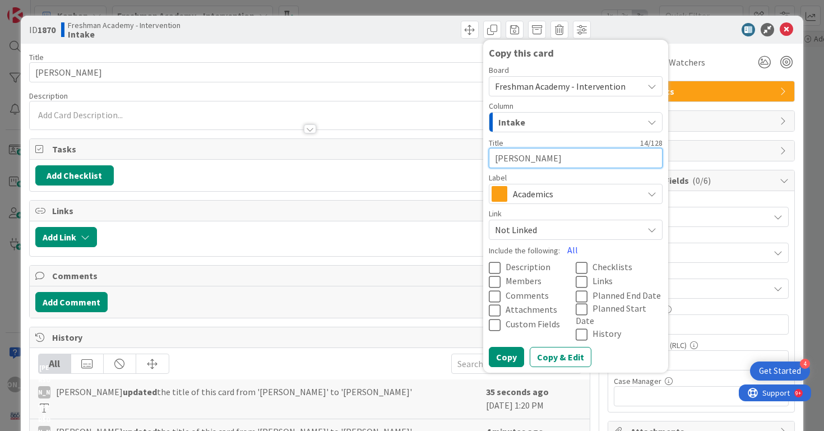
click at [538, 155] on textarea "[PERSON_NAME]" at bounding box center [576, 158] width 174 height 20
type textarea "x"
type textarea "C"
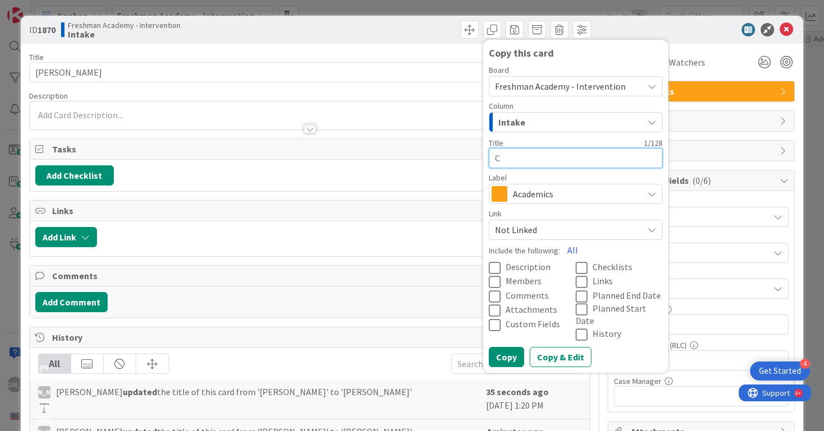
type textarea "x"
type textarea "Ci"
type textarea "x"
type textarea "Cia"
type textarea "x"
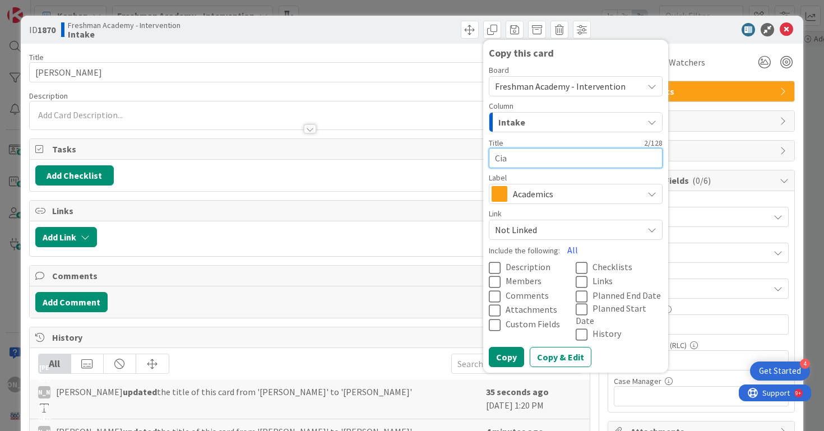
type textarea "Ciar"
type textarea "x"
type textarea "Ciarr"
type textarea "x"
type textarea "[PERSON_NAME]"
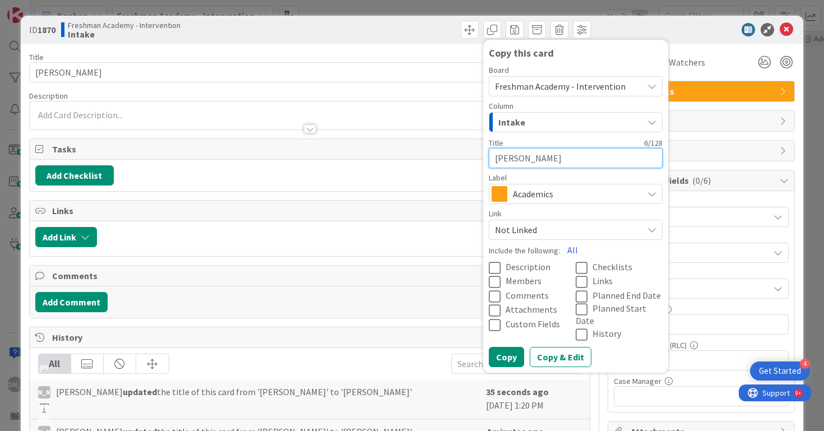
type textarea "x"
type textarea "[PERSON_NAME]"
type textarea "x"
type textarea "[PERSON_NAME] P"
type textarea "x"
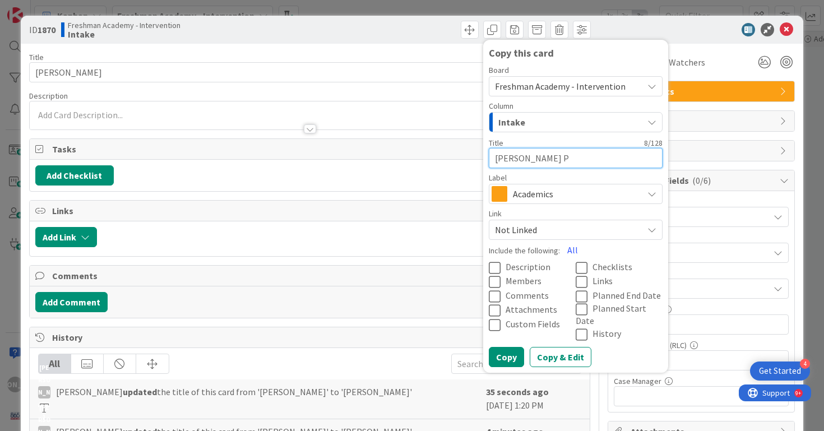
type textarea "[PERSON_NAME] Pa"
type textarea "x"
type textarea "[PERSON_NAME] Pag"
type textarea "x"
type textarea "[PERSON_NAME]"
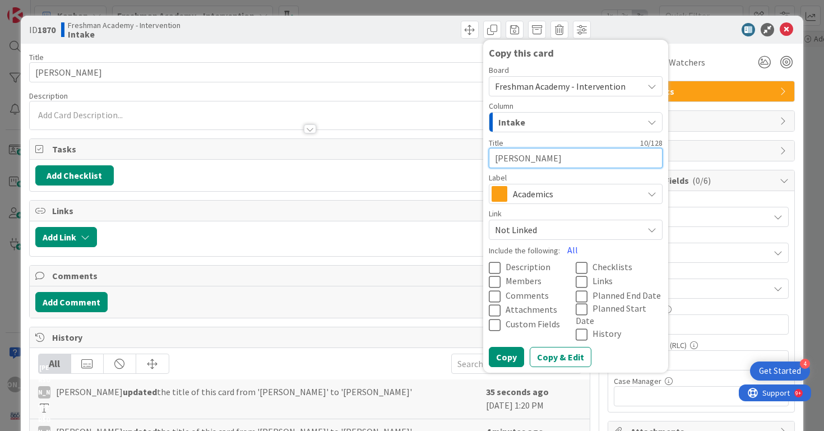
type textarea "x"
type textarea "[PERSON_NAME]"
click at [509, 352] on button "Copy" at bounding box center [506, 357] width 35 height 20
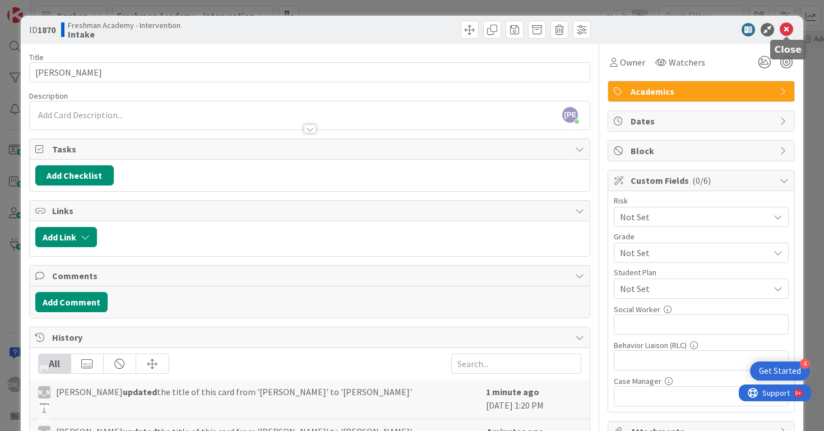
click at [788, 29] on icon at bounding box center [785, 29] width 13 height 13
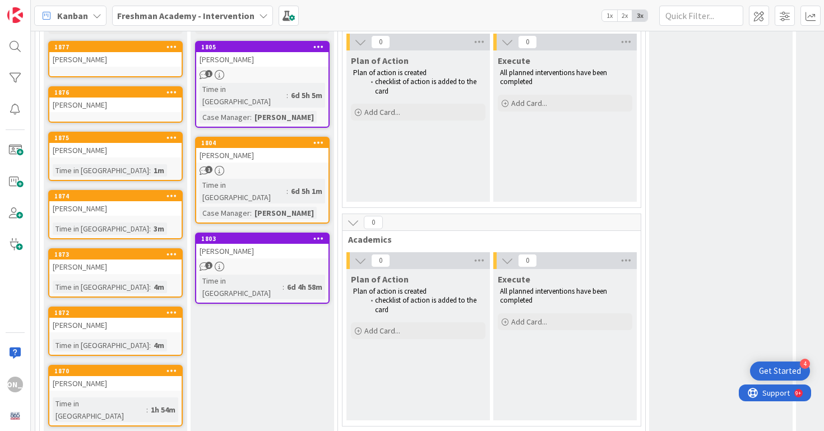
scroll to position [152, 0]
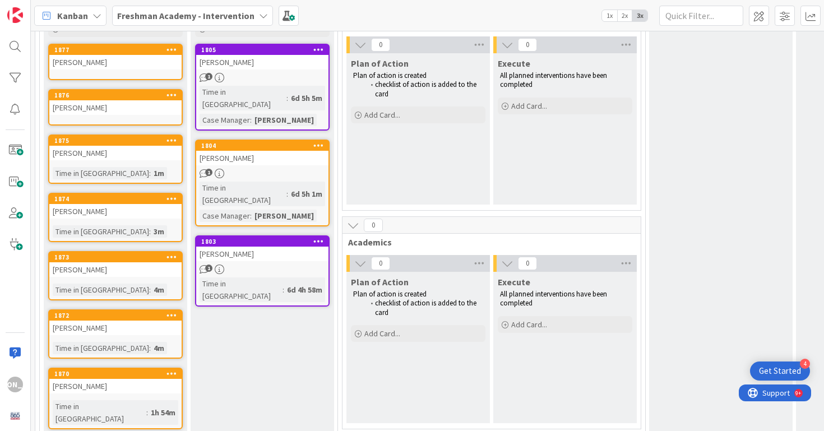
click at [134, 381] on div "[PERSON_NAME]" at bounding box center [115, 386] width 132 height 15
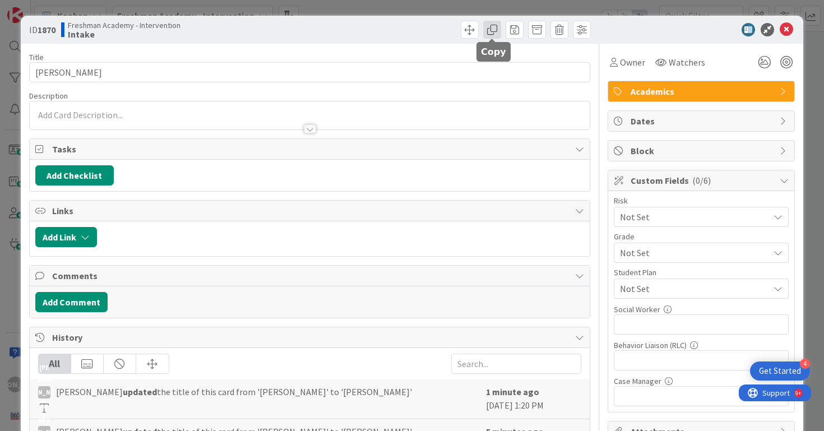
click at [491, 25] on span at bounding box center [492, 30] width 18 height 18
type textarea "x"
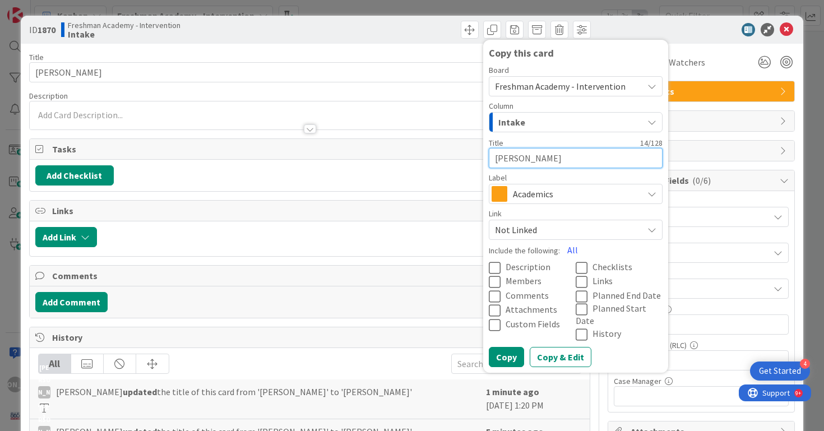
click at [521, 153] on textarea "[PERSON_NAME]" at bounding box center [576, 158] width 174 height 20
click at [520, 153] on textarea "[PERSON_NAME]" at bounding box center [576, 158] width 174 height 20
type textarea "R"
type textarea "x"
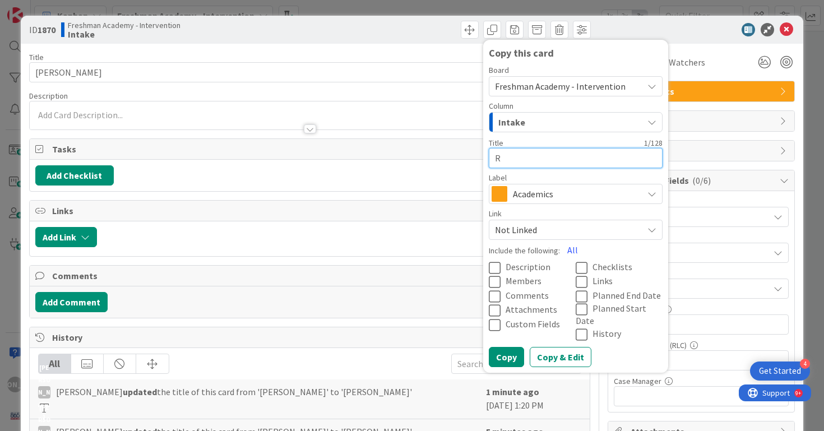
type textarea "Re"
type textarea "x"
type textarea "Rea"
type textarea "x"
type textarea "Reag"
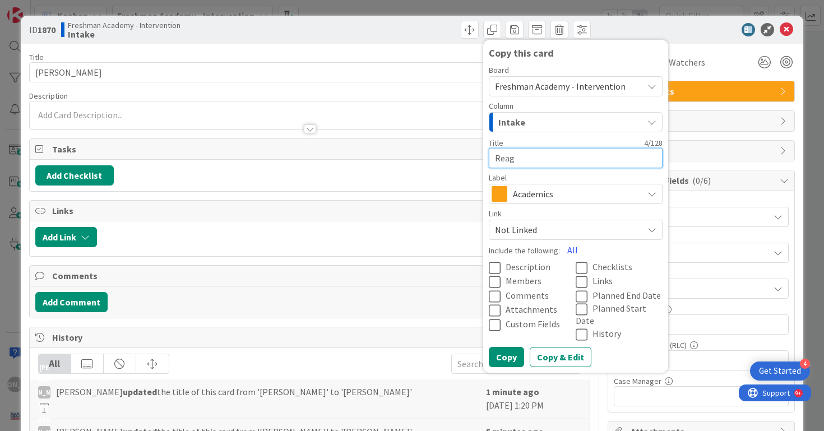
type textarea "x"
type textarea "Reaga"
type textarea "x"
type textarea "[PERSON_NAME]"
type textarea "x"
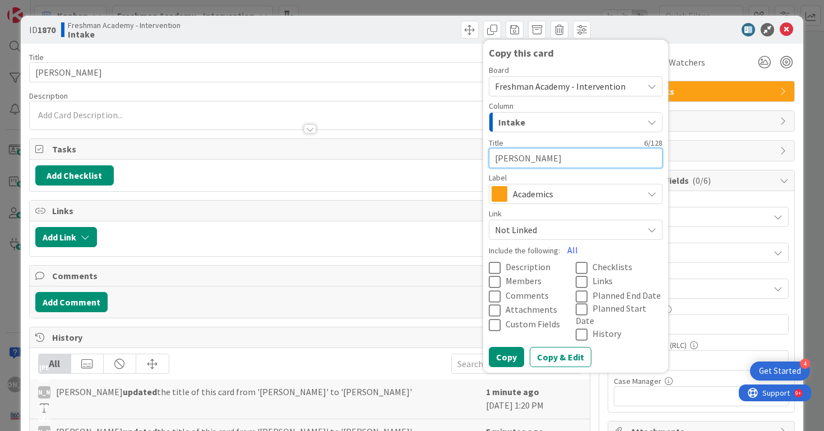
type textarea "[PERSON_NAME]"
type textarea "x"
type textarea "[PERSON_NAME]"
type textarea "x"
type textarea "[PERSON_NAME]"
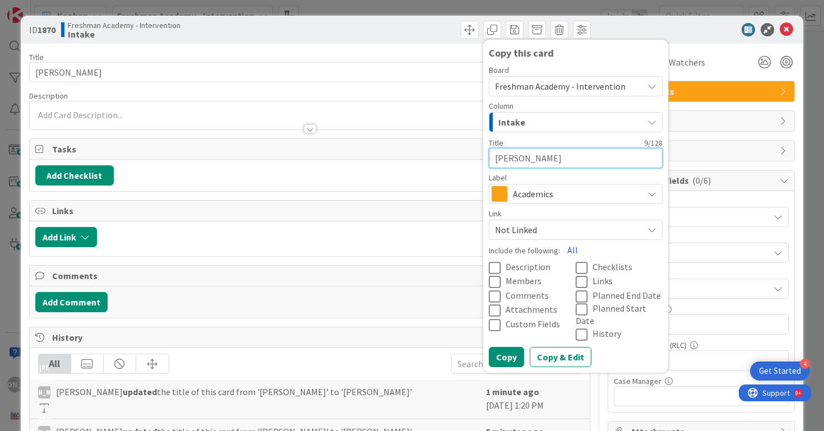
type textarea "x"
type textarea "[PERSON_NAME]"
type textarea "x"
type textarea "[PERSON_NAME]"
click at [507, 347] on button "Copy" at bounding box center [506, 357] width 35 height 20
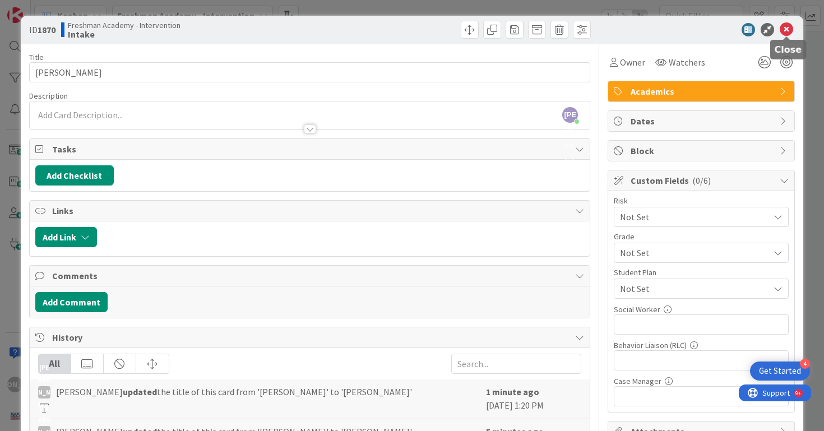
click at [791, 24] on icon at bounding box center [785, 29] width 13 height 13
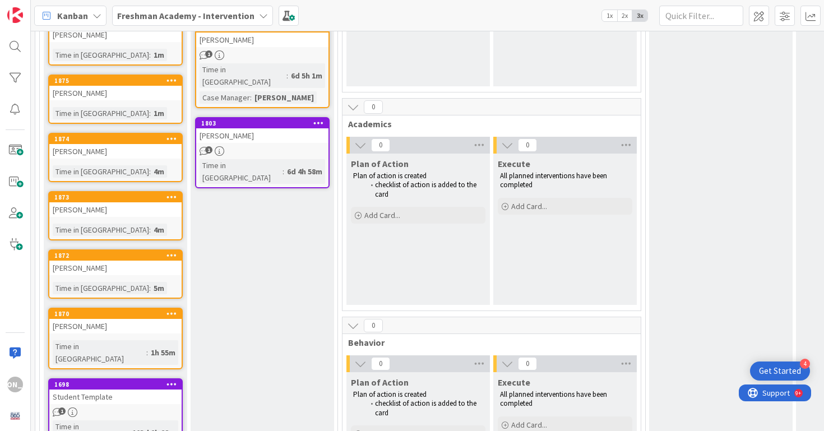
scroll to position [371, 0]
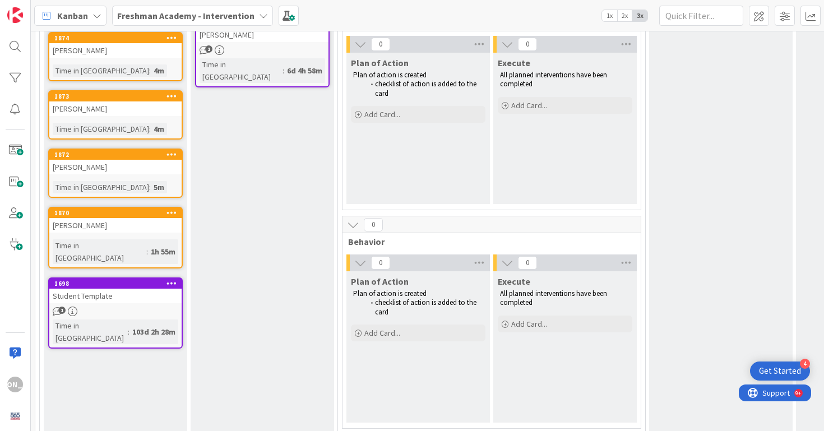
click at [156, 228] on div "[PERSON_NAME]" at bounding box center [115, 225] width 132 height 15
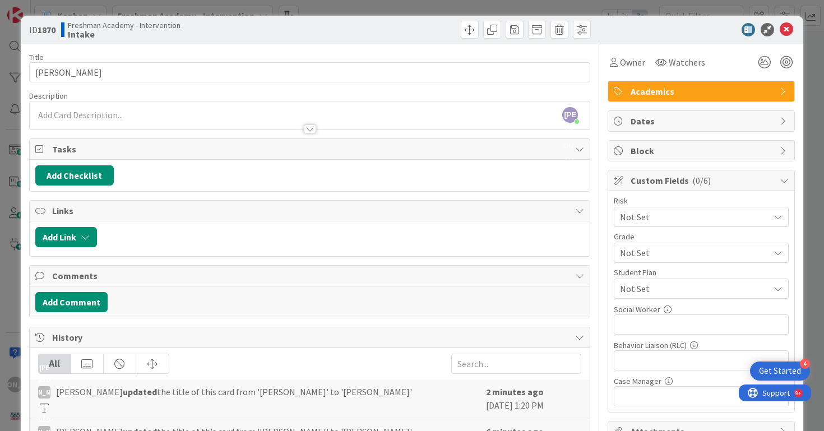
click at [316, 61] on div "Title 14 / 128" at bounding box center [309, 57] width 561 height 10
click at [492, 26] on span at bounding box center [492, 30] width 18 height 18
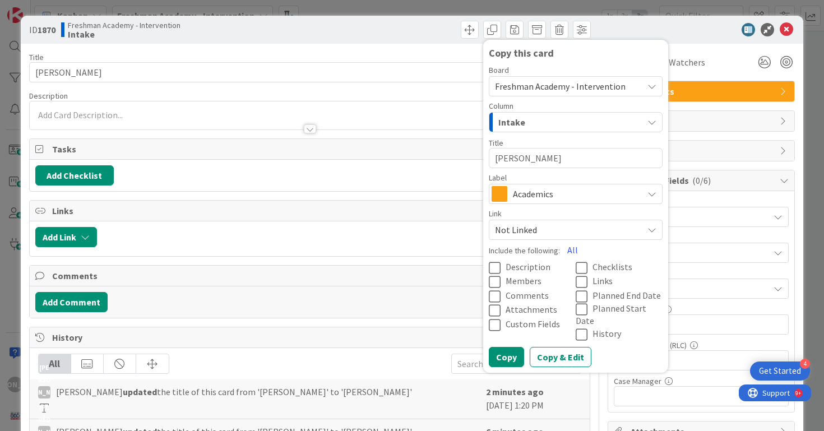
click at [607, 152] on textarea "[PERSON_NAME]" at bounding box center [576, 158] width 174 height 20
click at [606, 152] on textarea "[PERSON_NAME]" at bounding box center [576, 158] width 174 height 20
type textarea "x"
type textarea "M"
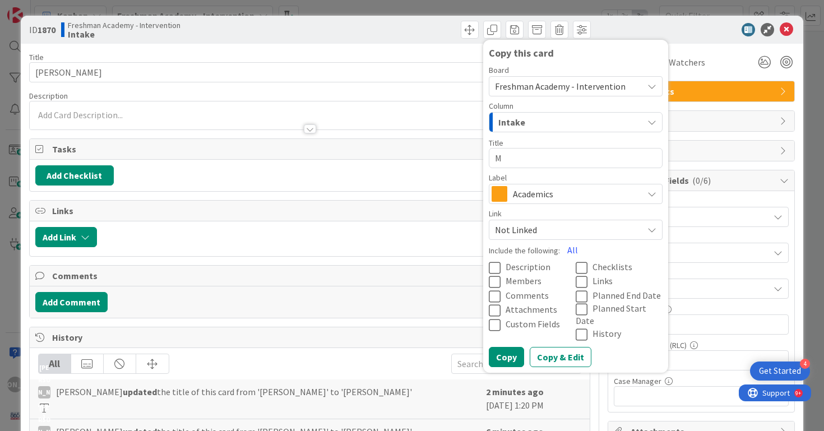
type textarea "x"
type textarea "Mi"
type textarea "x"
type textarea "Mila"
type textarea "x"
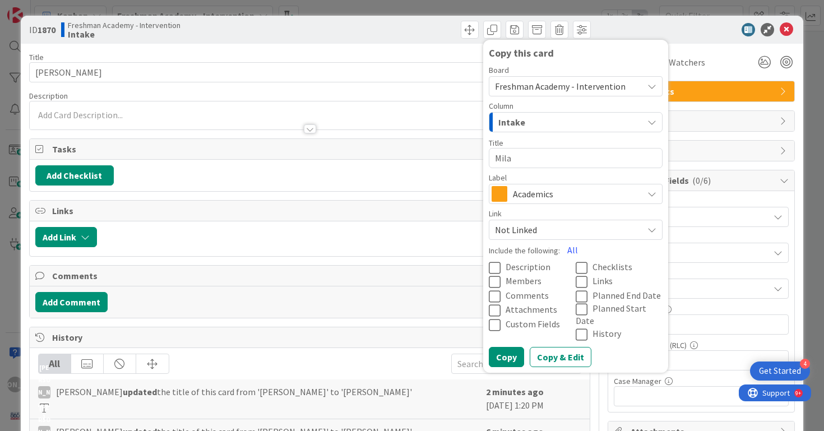
type textarea "[PERSON_NAME]"
type textarea "x"
type textarea "[PERSON_NAME]"
type textarea "x"
type textarea "[PERSON_NAME] R"
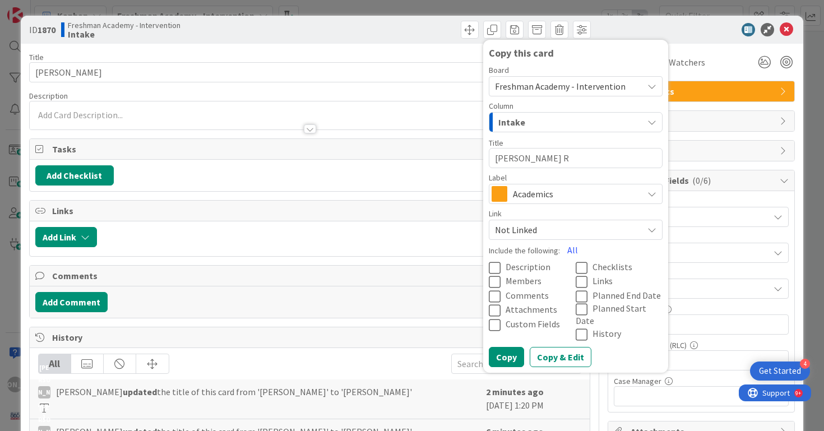
type textarea "x"
type textarea "[PERSON_NAME]"
type textarea "x"
type textarea "[PERSON_NAME]"
type textarea "x"
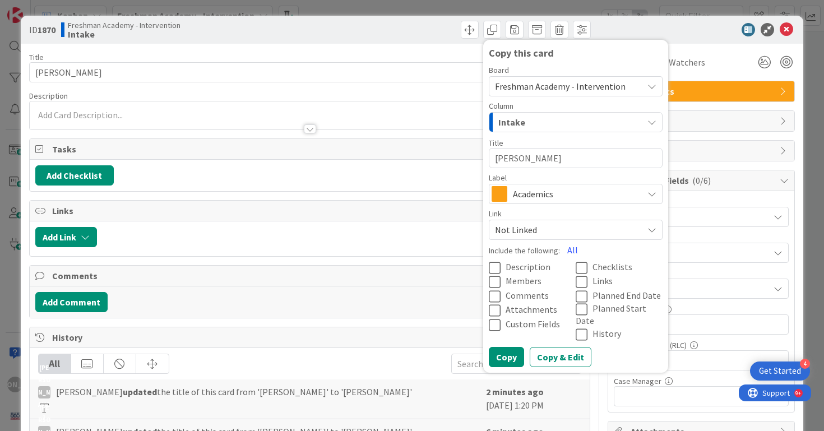
type textarea "[PERSON_NAME]"
type textarea "x"
type textarea "[PERSON_NAME]"
type textarea "x"
type textarea "[PERSON_NAME]"
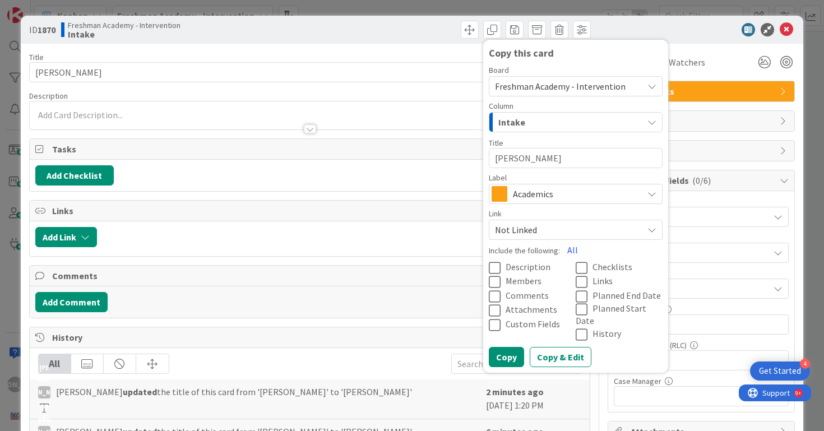
type textarea "x"
type textarea "[PERSON_NAME]"
type textarea "x"
type textarea "[PERSON_NAME]"
click at [500, 347] on button "Copy" at bounding box center [506, 357] width 35 height 20
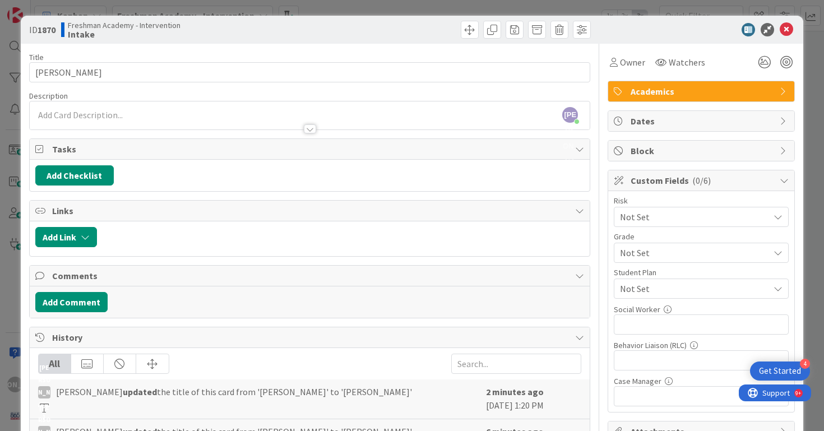
scroll to position [442, 0]
click at [786, 25] on icon at bounding box center [785, 29] width 13 height 13
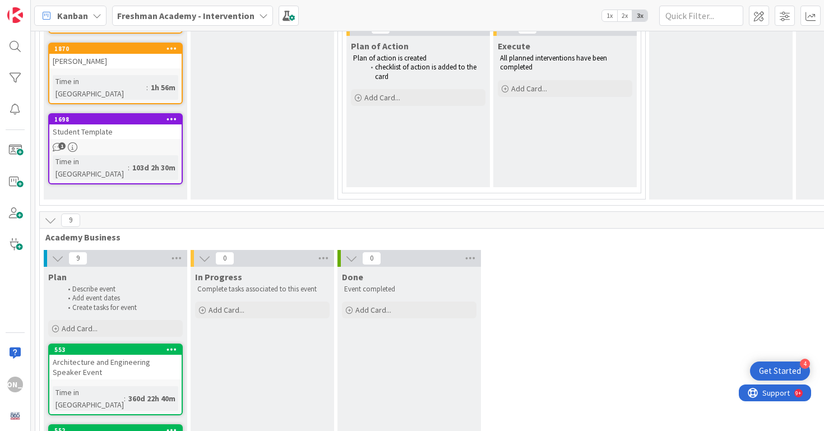
scroll to position [446, 0]
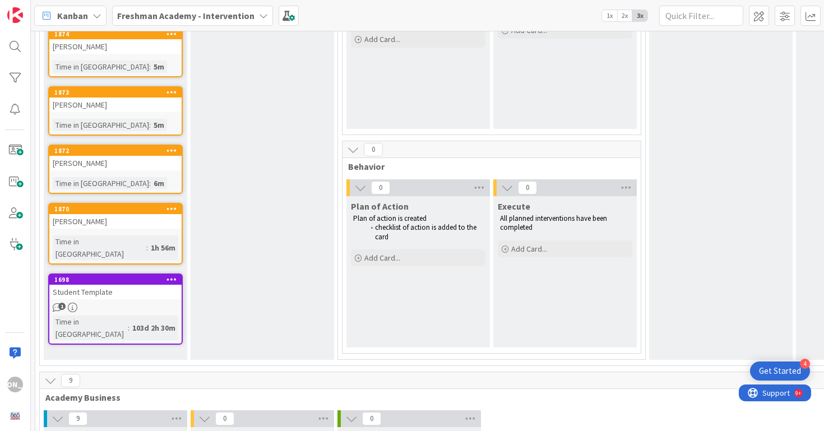
click at [119, 222] on div "[PERSON_NAME]" at bounding box center [115, 221] width 132 height 15
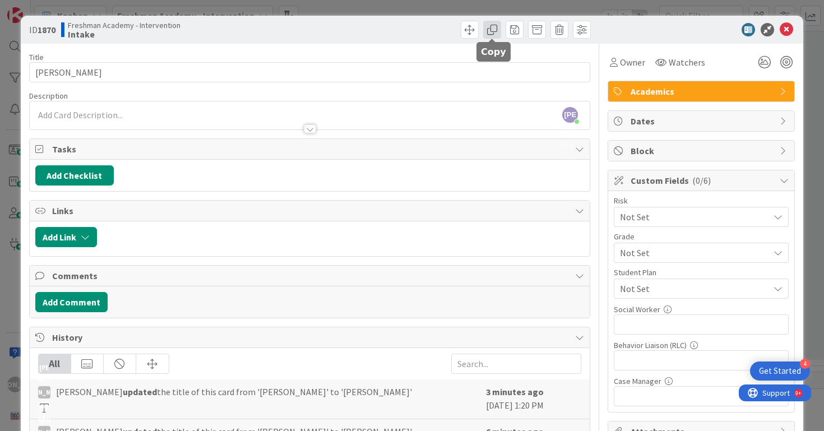
click at [490, 30] on span at bounding box center [492, 30] width 18 height 18
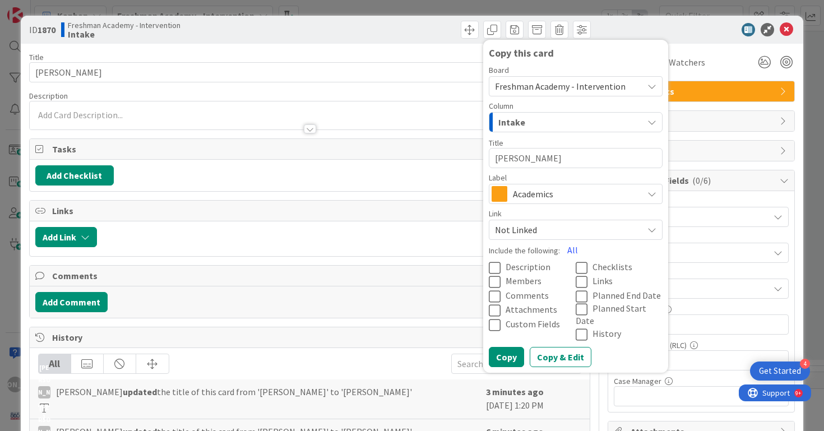
click at [573, 155] on textarea "[PERSON_NAME]" at bounding box center [576, 158] width 174 height 20
type textarea "x"
type textarea "A"
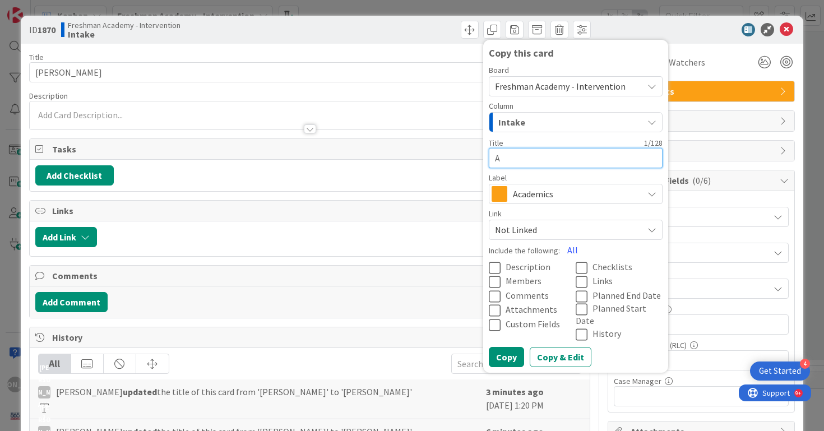
type textarea "x"
type textarea "Ar"
type textarea "x"
type textarea "Ary"
type textarea "x"
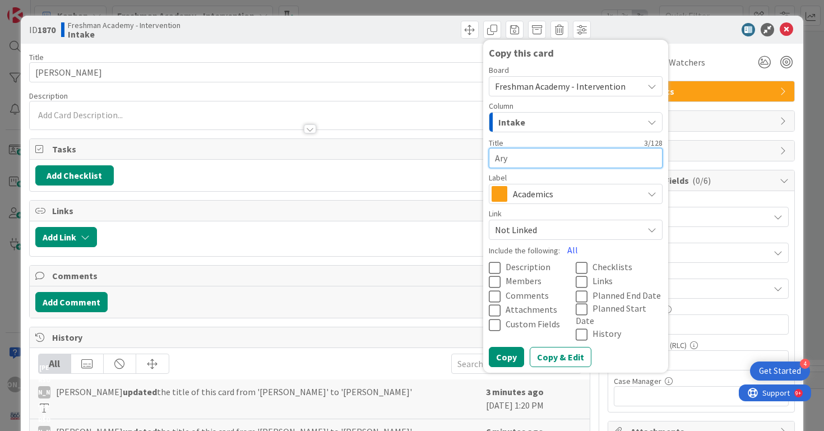
type textarea "Ar"
type textarea "x"
type textarea "Ara"
type textarea "x"
type textarea "Aray"
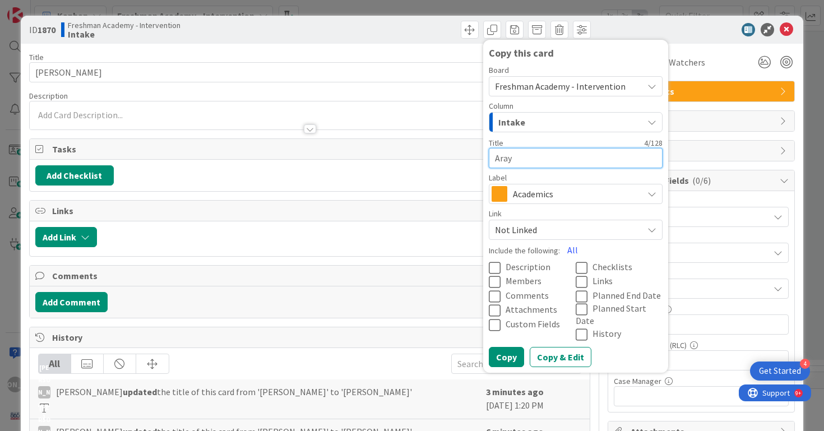
type textarea "x"
type textarea "[PERSON_NAME]"
type textarea "x"
type textarea "Arayah"
type textarea "x"
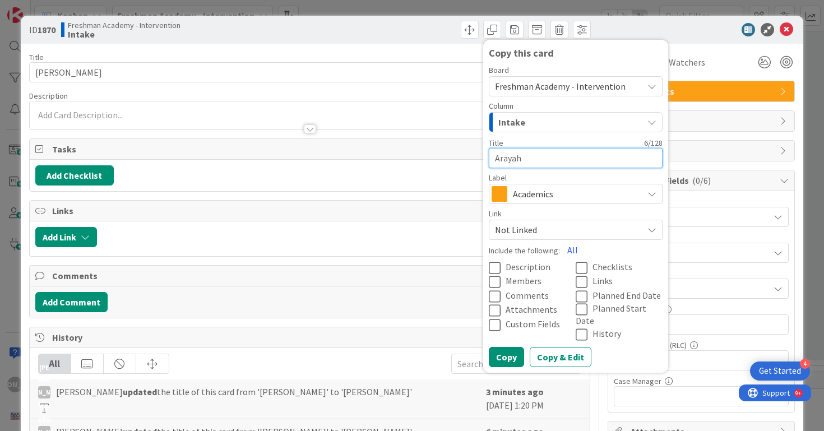
type textarea "Arayah"
type textarea "x"
type textarea "Arayah T"
type textarea "x"
type textarea "Arayah Th"
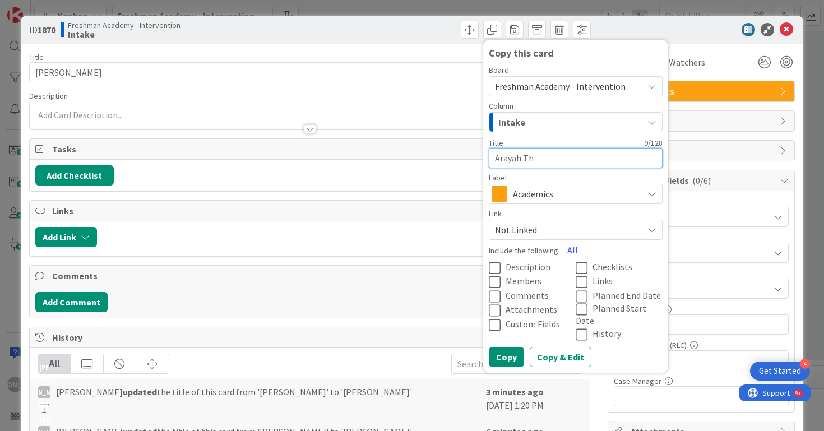
type textarea "x"
type textarea "[PERSON_NAME]"
type textarea "x"
type textarea "[PERSON_NAME]"
type textarea "x"
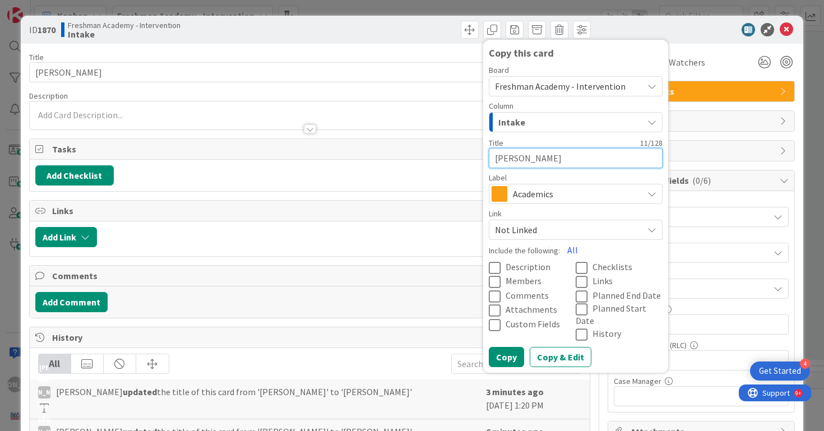
type textarea "[PERSON_NAME]"
type textarea "x"
type textarea "[PERSON_NAME]"
type textarea "x"
type textarea "[PERSON_NAME]"
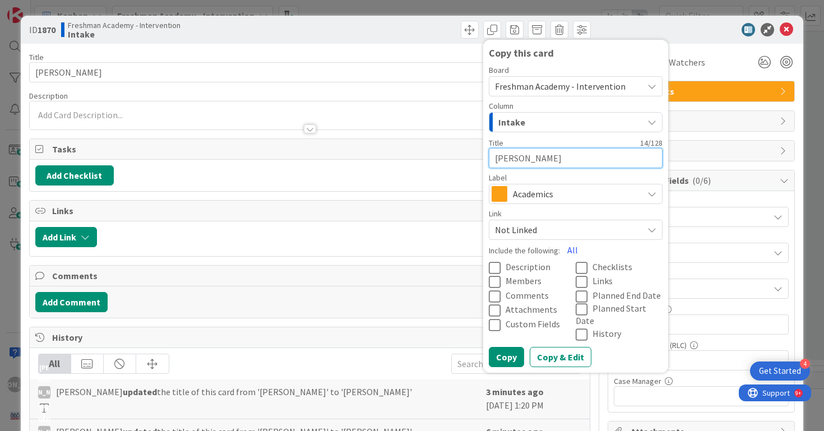
type textarea "x"
type textarea "[PERSON_NAME]"
type textarea "x"
type textarea "[PERSON_NAME]"
click at [505, 335] on div "Board Freshman Academy - Intervention Column Intake Title 16 / 128 [PERSON_NAME…" at bounding box center [576, 216] width 174 height 301
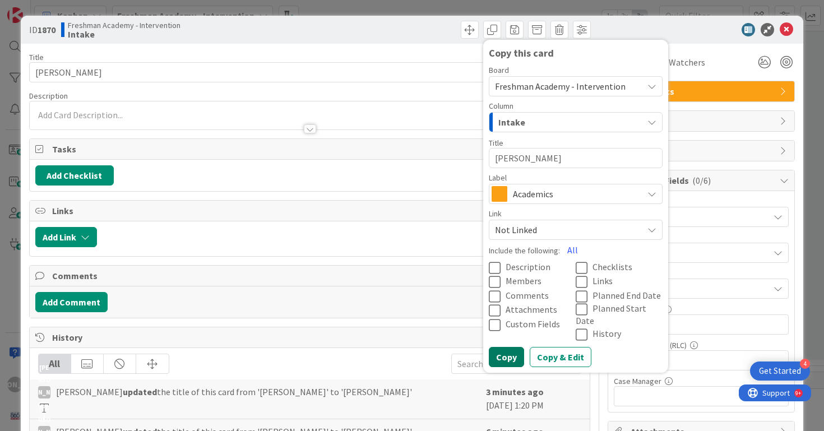
click at [501, 347] on button "Copy" at bounding box center [506, 357] width 35 height 20
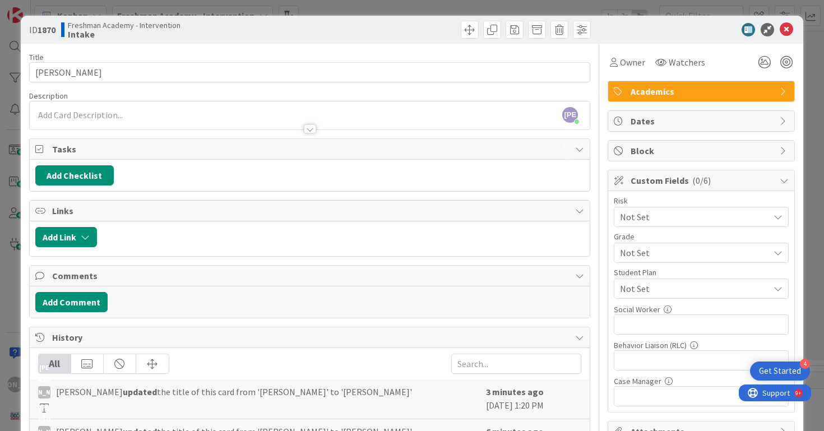
type textarea "x"
click at [787, 29] on icon at bounding box center [785, 29] width 13 height 13
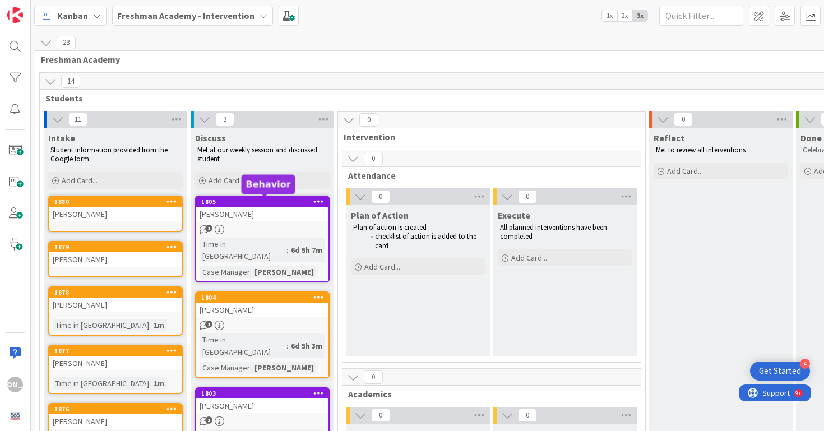
click at [242, 227] on div "1" at bounding box center [262, 230] width 132 height 10
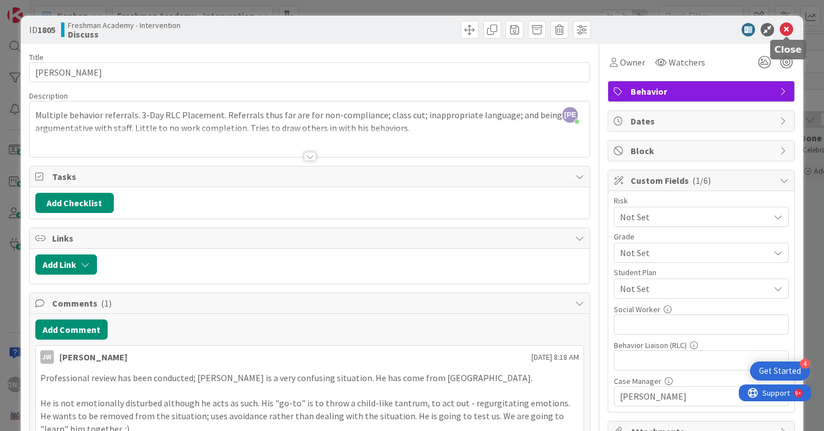
click at [780, 31] on icon at bounding box center [785, 29] width 13 height 13
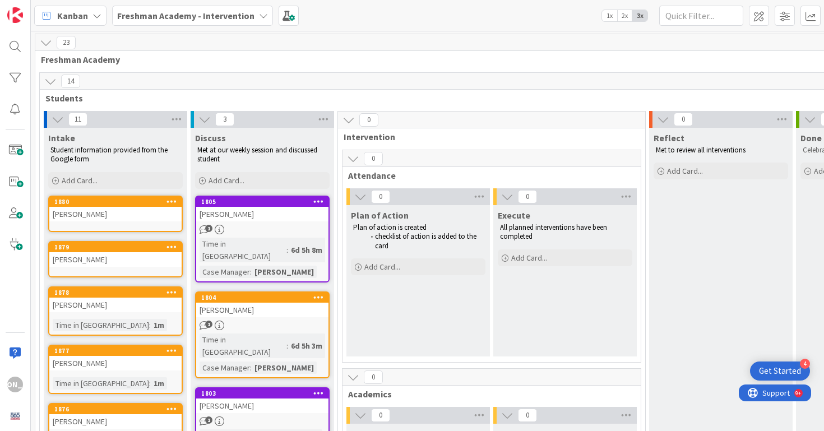
click at [119, 213] on div "[PERSON_NAME]" at bounding box center [115, 214] width 132 height 15
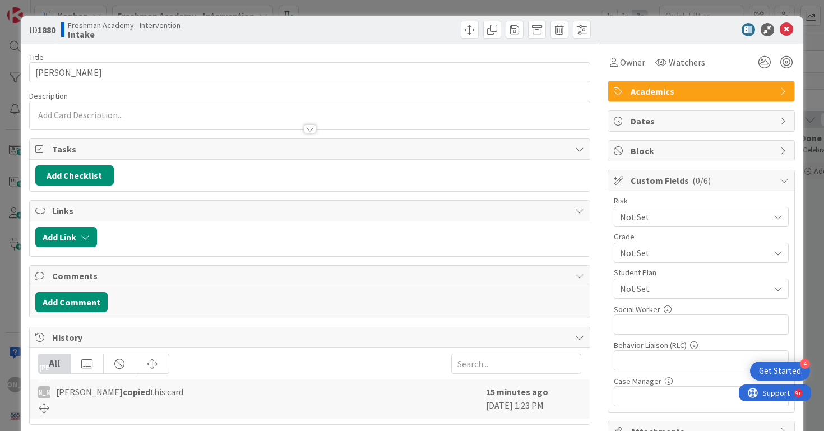
click at [777, 88] on div "Academics" at bounding box center [701, 91] width 186 height 20
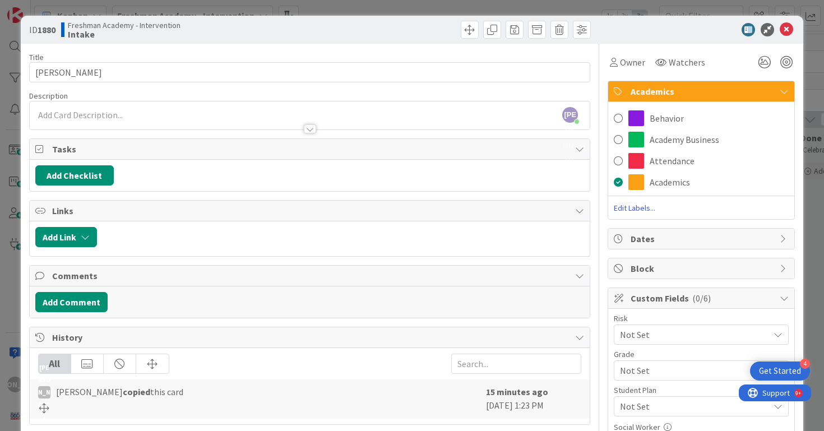
click at [777, 88] on div "Academics" at bounding box center [701, 91] width 186 height 21
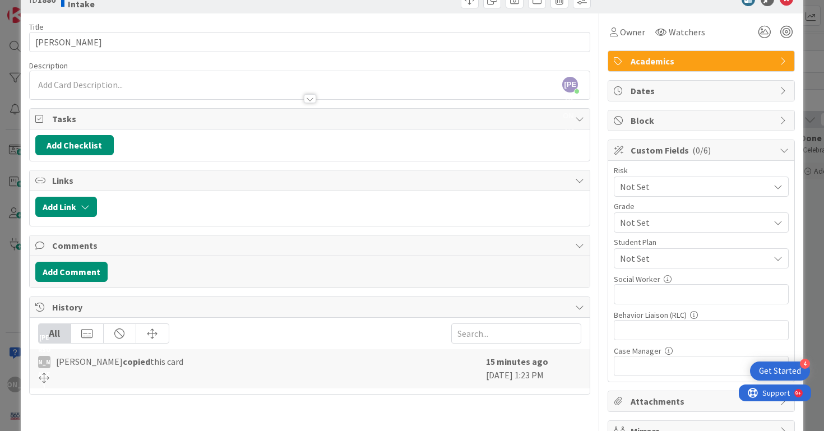
scroll to position [32, 0]
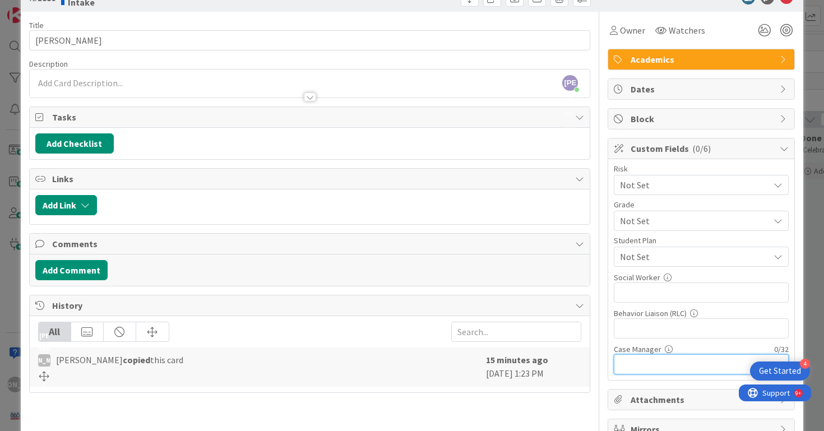
click at [648, 361] on input "text" at bounding box center [701, 364] width 175 height 20
type input "t"
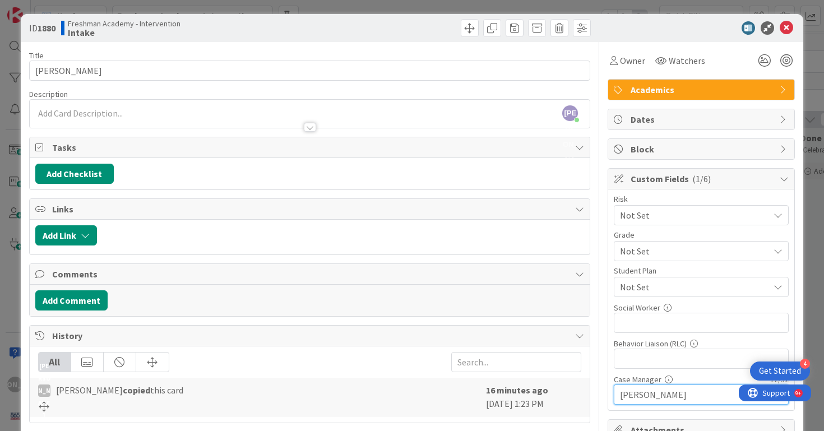
scroll to position [0, 0]
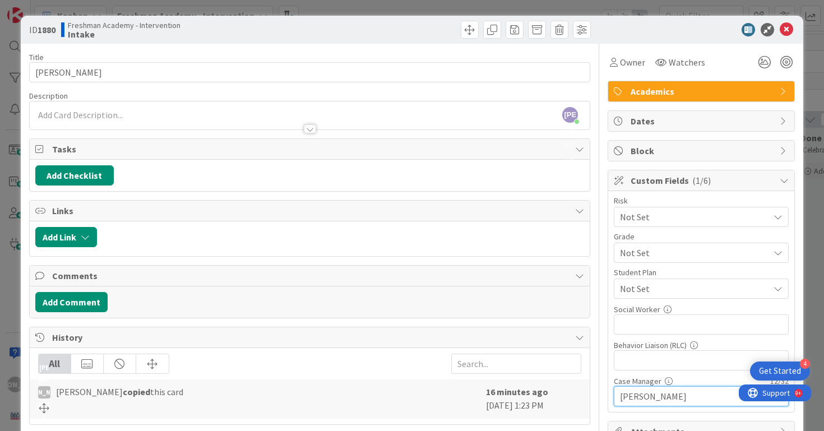
type input "[PERSON_NAME]"
click at [375, 111] on div "[PERSON_NAME] just joined" at bounding box center [310, 115] width 560 height 28
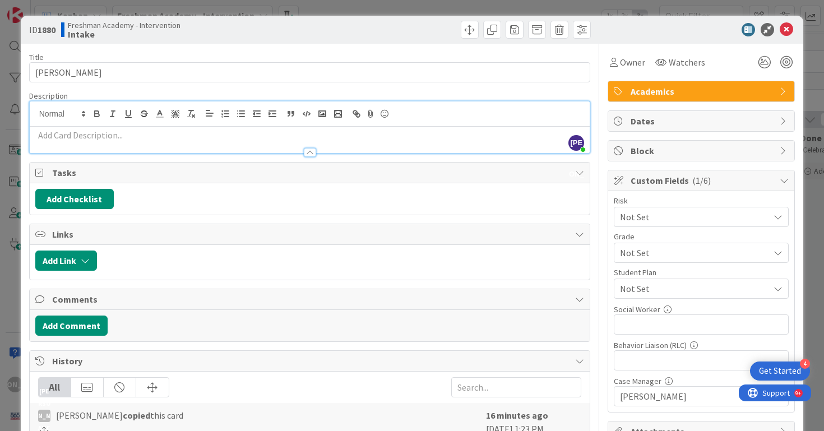
click at [436, 137] on p at bounding box center [309, 135] width 549 height 13
click at [376, 141] on div at bounding box center [310, 147] width 560 height 12
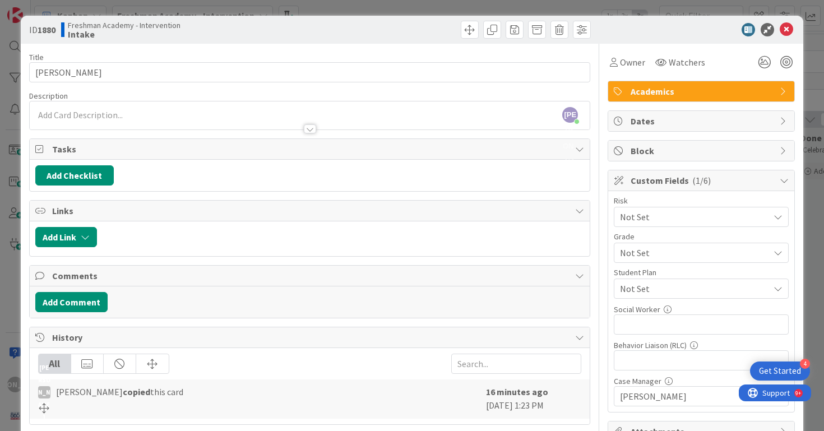
click at [382, 120] on div at bounding box center [310, 124] width 560 height 12
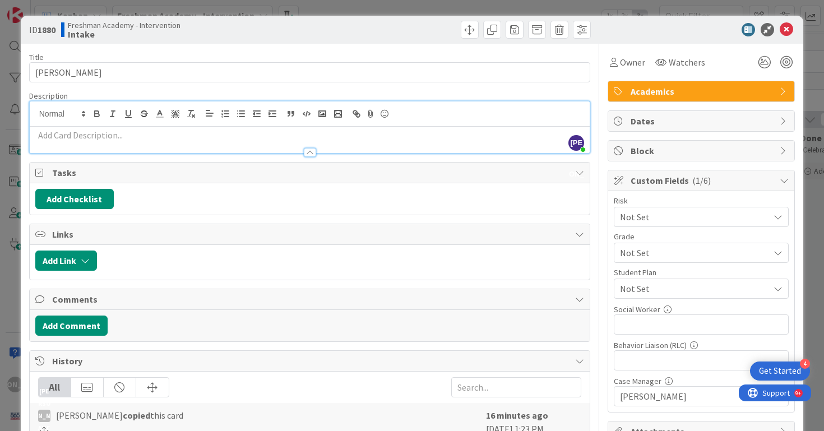
click at [313, 131] on p at bounding box center [309, 135] width 549 height 13
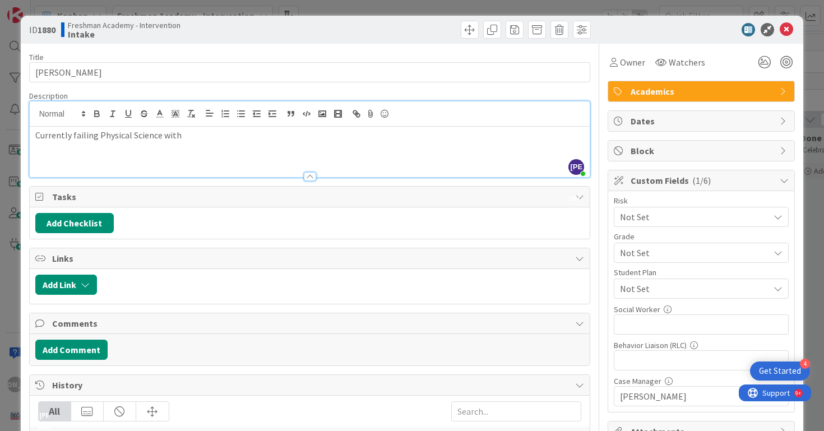
click at [34, 132] on div "Currently failing Physical Science with" at bounding box center [310, 152] width 560 height 50
click at [236, 143] on div "8/26 - Currently failing Physical Science with" at bounding box center [310, 152] width 560 height 50
click at [184, 132] on p "8/26 - Currently failing Physical Science and English" at bounding box center [309, 135] width 549 height 13
click at [298, 134] on p "8/26 - Currently failing Physical Science (missing work) and English" at bounding box center [309, 135] width 549 height 13
click at [786, 27] on icon at bounding box center [785, 29] width 13 height 13
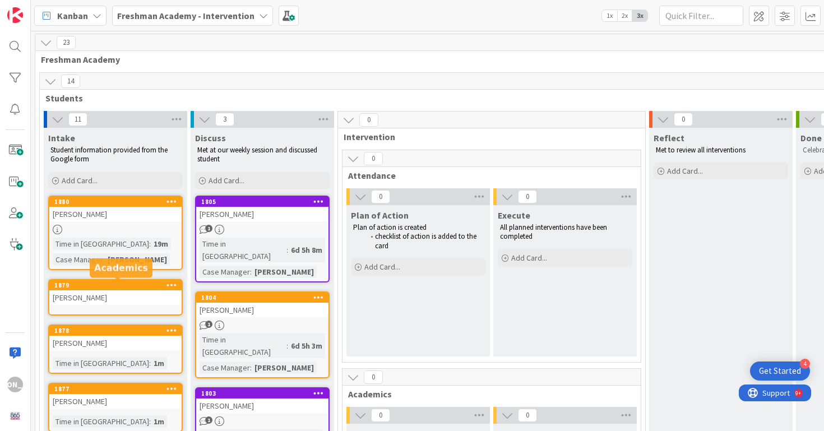
click at [134, 295] on div "[PERSON_NAME]" at bounding box center [115, 297] width 132 height 15
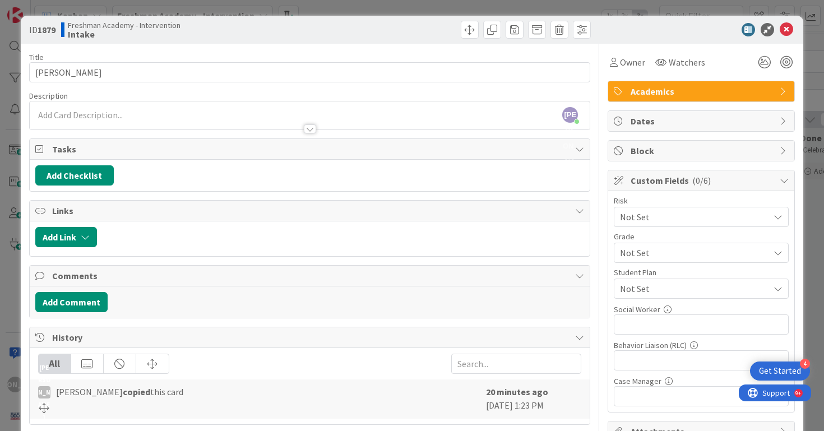
click at [327, 112] on div "[PERSON_NAME] just joined" at bounding box center [310, 115] width 560 height 28
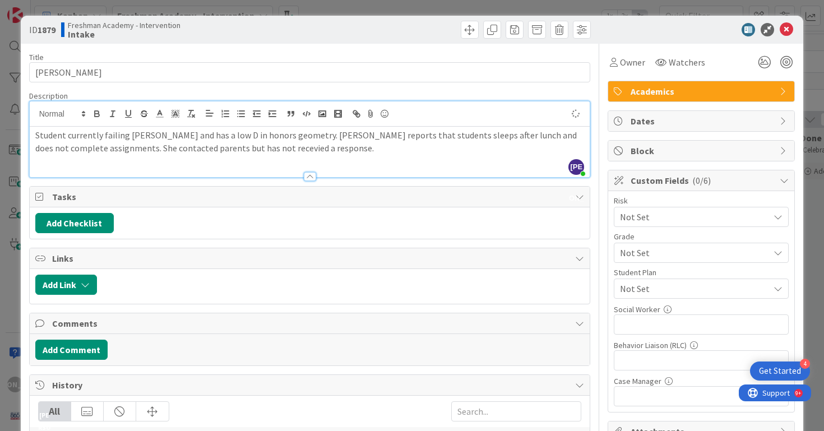
click at [259, 154] on p "Student currently failing [PERSON_NAME] and has a low D in honors geometry. [PE…" at bounding box center [309, 141] width 549 height 25
click at [452, 154] on p "Student currently failing [PERSON_NAME] and has a low D in honors geometry. [PE…" at bounding box center [309, 141] width 549 height 25
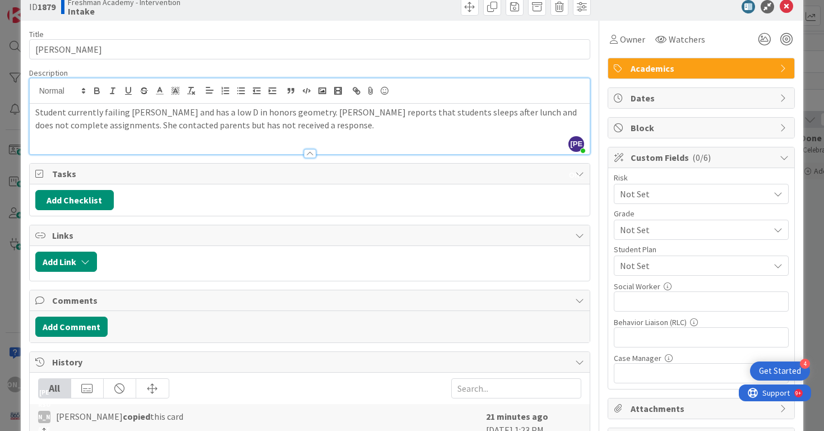
scroll to position [24, 0]
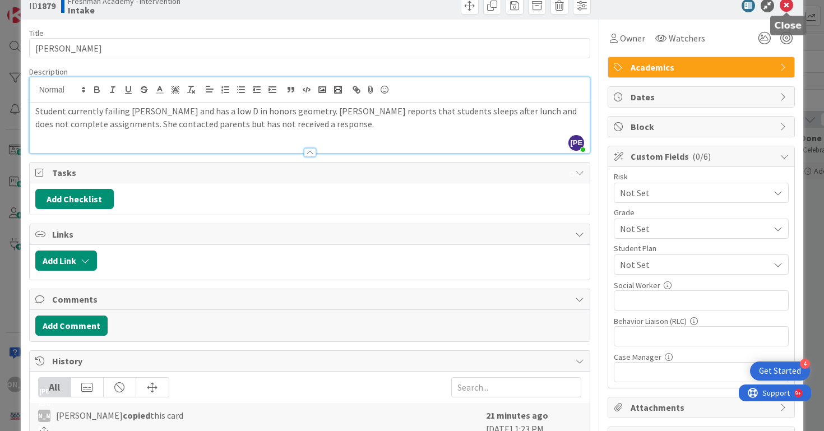
click at [788, 3] on icon at bounding box center [785, 5] width 13 height 13
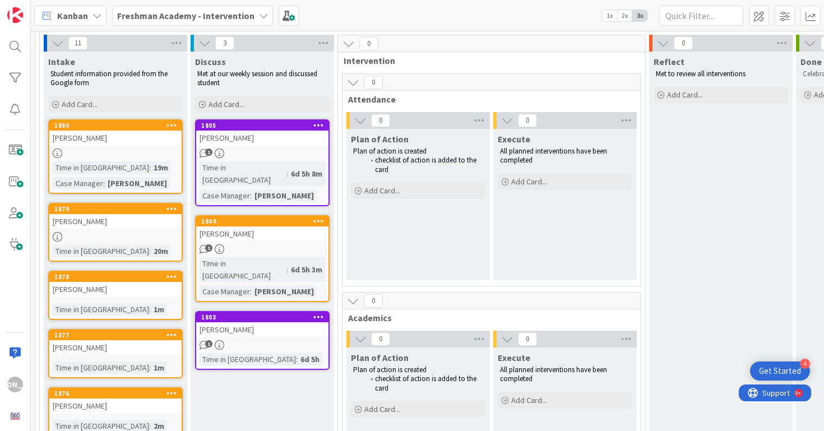
scroll to position [86, 0]
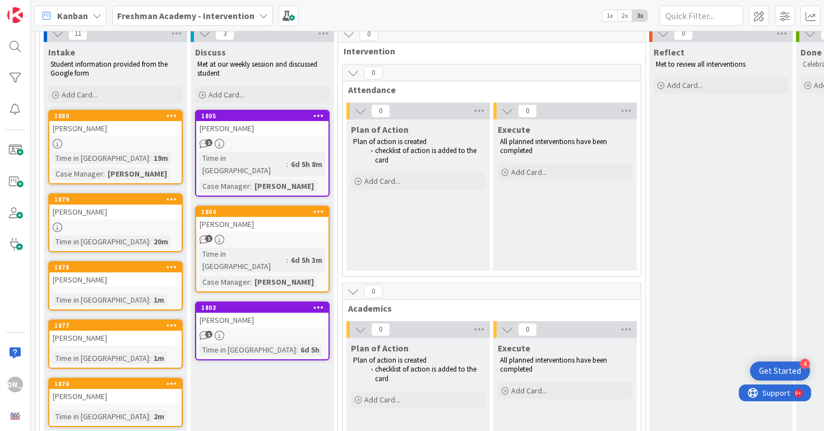
click at [97, 277] on div "[PERSON_NAME]" at bounding box center [115, 279] width 132 height 15
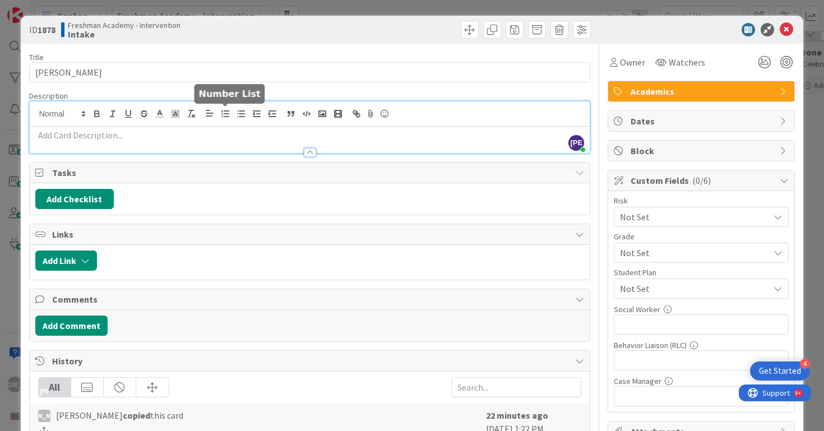
click at [227, 116] on div "[PERSON_NAME] just joined" at bounding box center [310, 127] width 560 height 52
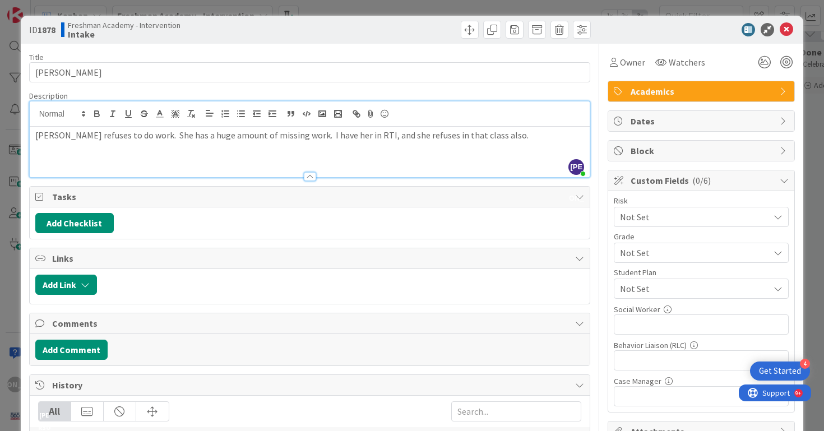
click at [34, 132] on div "[PERSON_NAME] refuses to do work. She has a huge amount of missing work. I have…" at bounding box center [310, 152] width 560 height 50
click at [569, 140] on p "Willets reports [PERSON_NAME] refuses to do work. She has a huge amount of miss…" at bounding box center [309, 141] width 549 height 25
click at [787, 27] on icon at bounding box center [785, 29] width 13 height 13
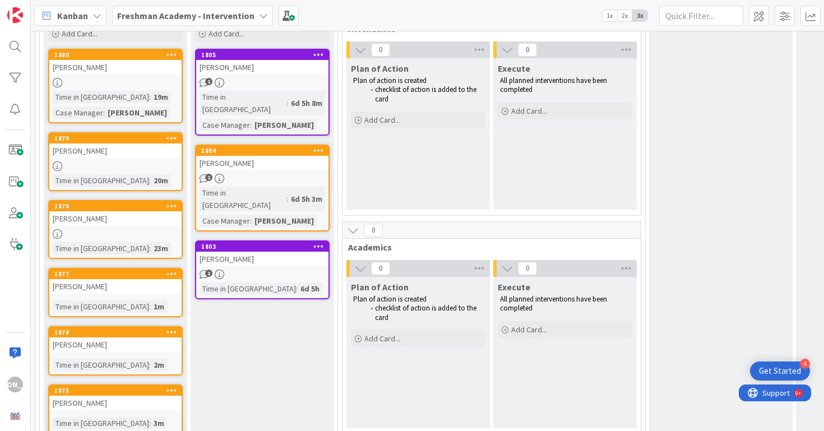
scroll to position [149, 0]
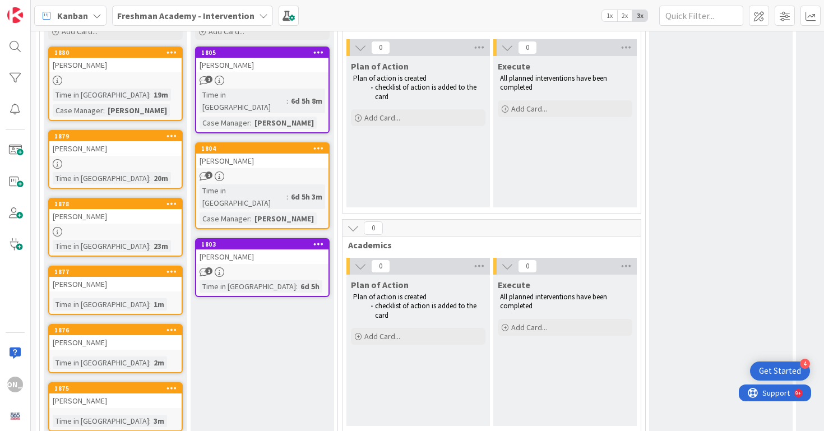
click at [104, 216] on div "[PERSON_NAME]" at bounding box center [115, 216] width 132 height 15
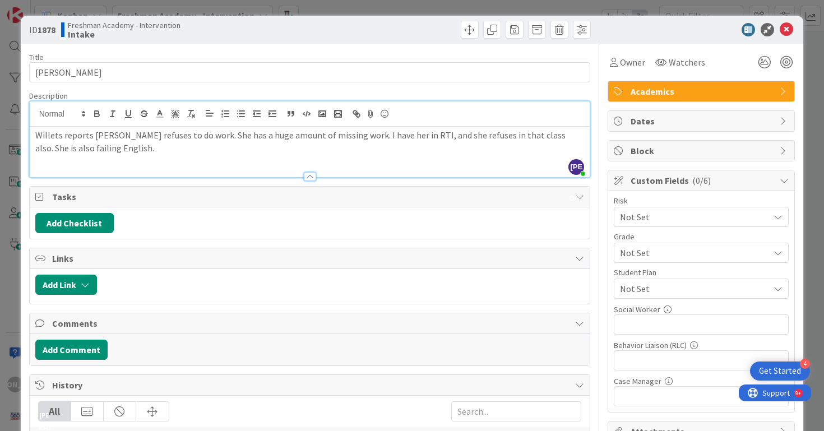
click at [101, 125] on div "[PERSON_NAME] just joined [PERSON_NAME] reports [PERSON_NAME] refuses to do wor…" at bounding box center [310, 139] width 560 height 76
click at [34, 134] on div "Willets reports [PERSON_NAME] refuses to do work. She has a huge amount of miss…" at bounding box center [310, 152] width 560 height 50
click at [111, 152] on p "8/26 - Willets reports [PERSON_NAME] refuses to do work. She has a huge amount …" at bounding box center [309, 141] width 549 height 25
click at [790, 31] on icon at bounding box center [785, 29] width 13 height 13
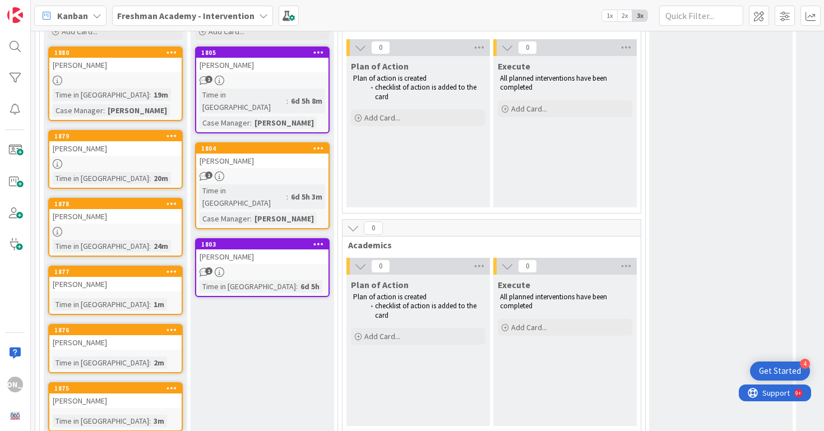
click at [128, 292] on link "1877 [PERSON_NAME] Time in [GEOGRAPHIC_DATA] : 1m" at bounding box center [115, 290] width 134 height 49
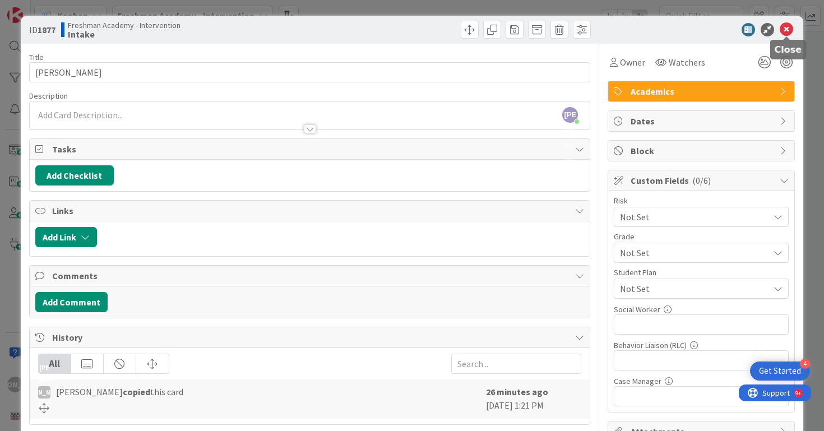
click at [787, 25] on icon at bounding box center [785, 29] width 13 height 13
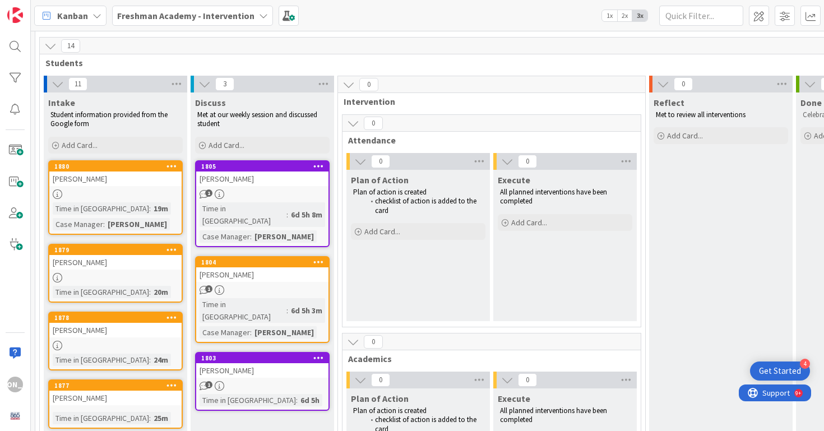
scroll to position [38, 0]
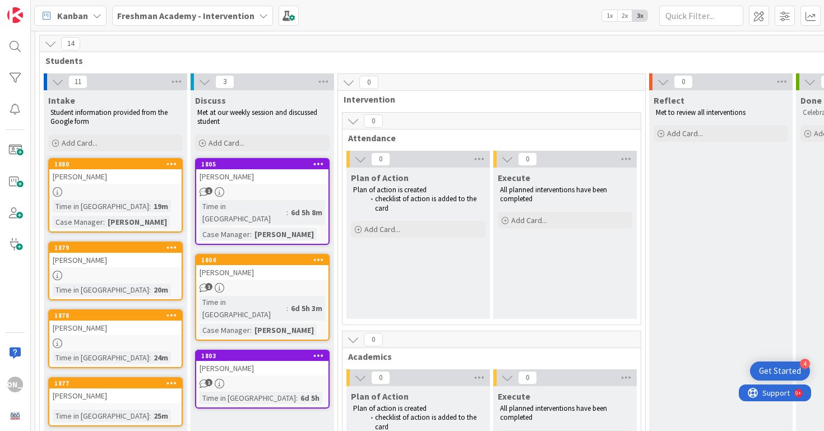
click at [154, 197] on link "1880 [PERSON_NAME] Time in [GEOGRAPHIC_DATA] : 19m Case Manager : [PERSON_NAME]" at bounding box center [115, 195] width 134 height 75
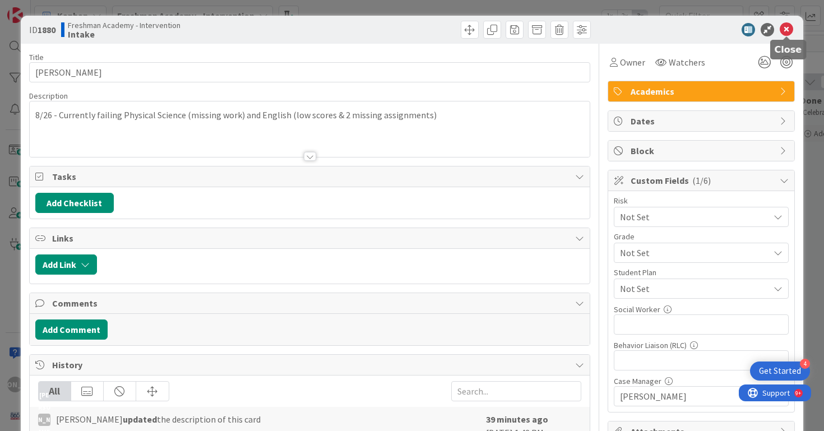
click at [785, 27] on icon at bounding box center [785, 29] width 13 height 13
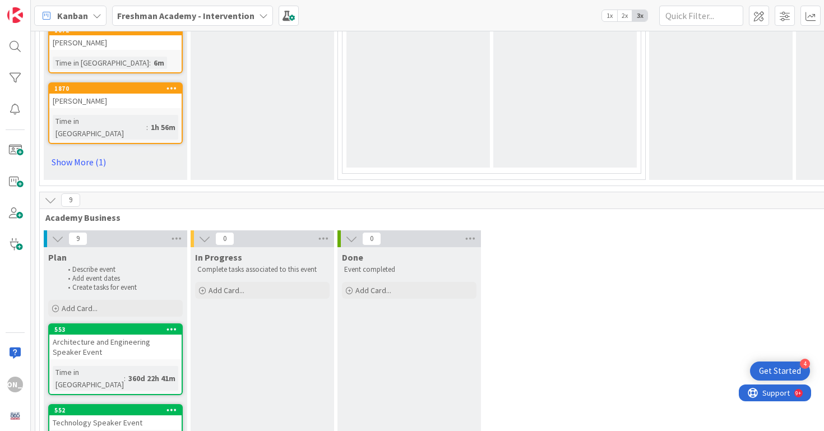
scroll to position [679, 0]
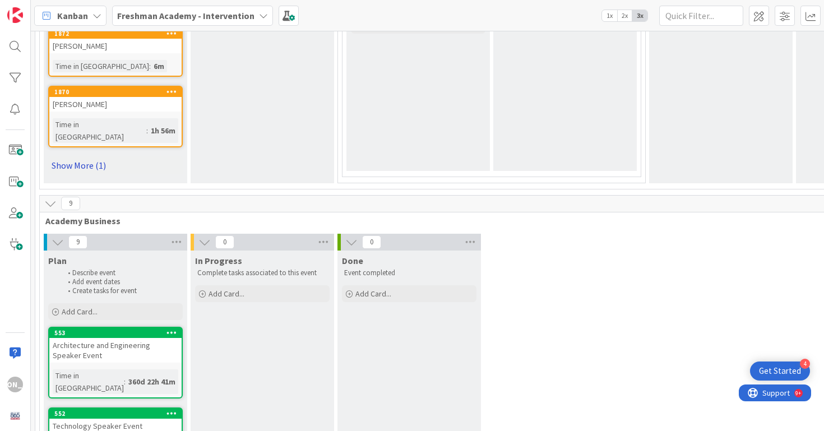
click at [90, 156] on link "Show More (1)" at bounding box center [115, 165] width 134 height 18
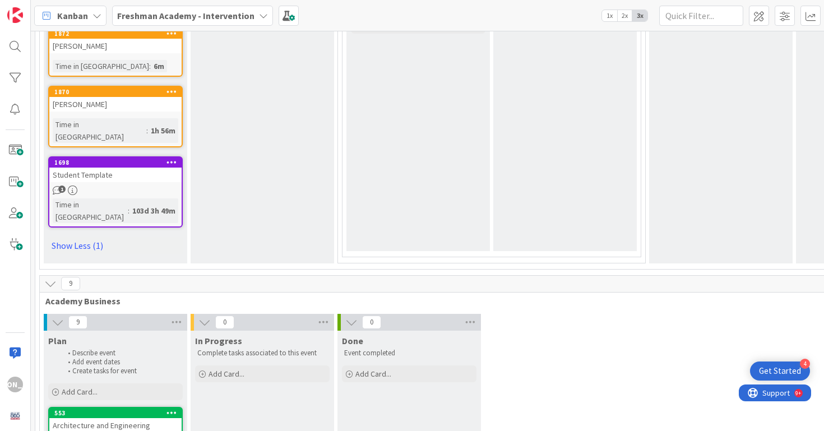
click at [126, 168] on div "Student Template" at bounding box center [115, 175] width 132 height 15
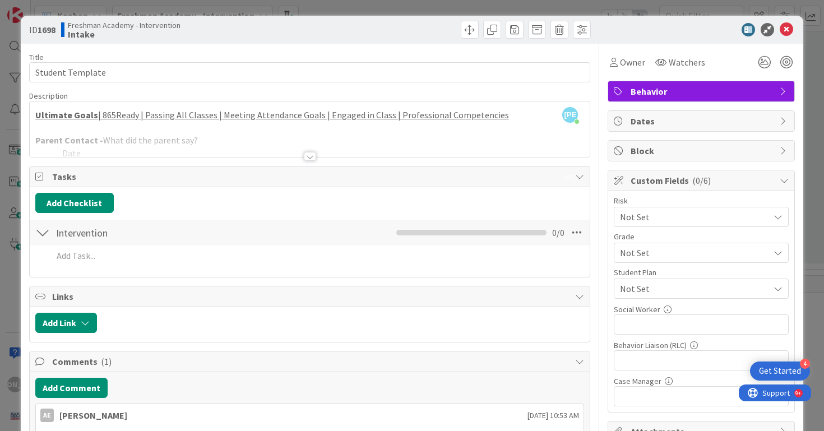
click at [794, 26] on div at bounding box center [695, 29] width 198 height 13
click at [792, 27] on icon at bounding box center [785, 29] width 13 height 13
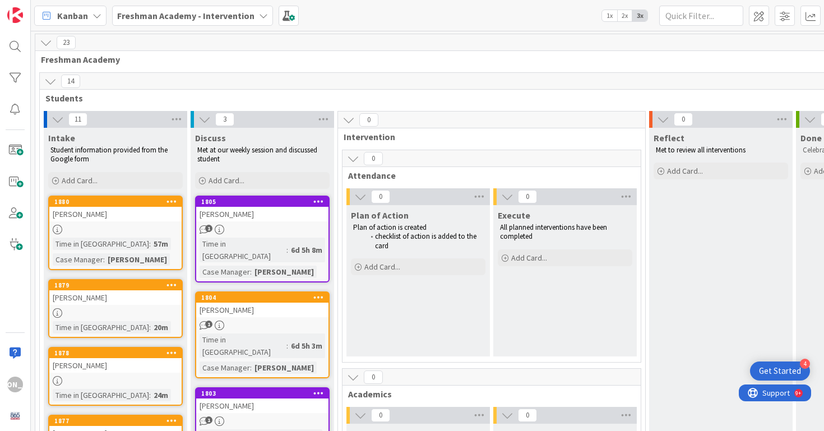
click at [110, 207] on div "[PERSON_NAME]" at bounding box center [115, 214] width 132 height 15
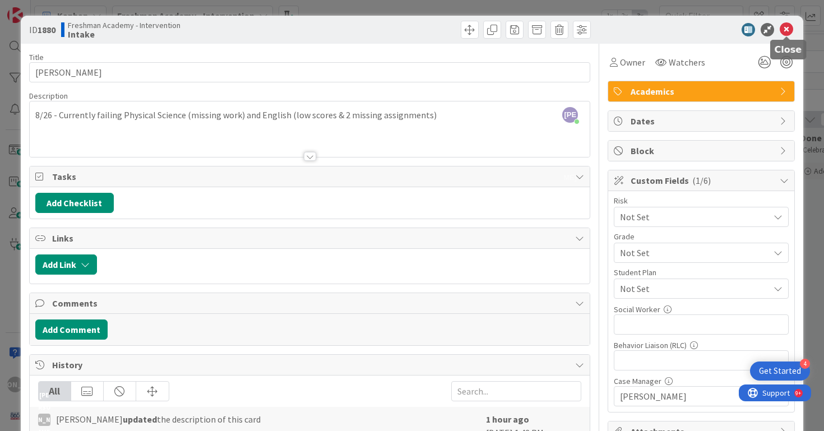
click at [789, 26] on icon at bounding box center [785, 29] width 13 height 13
